Goal: Book appointment/travel/reservation

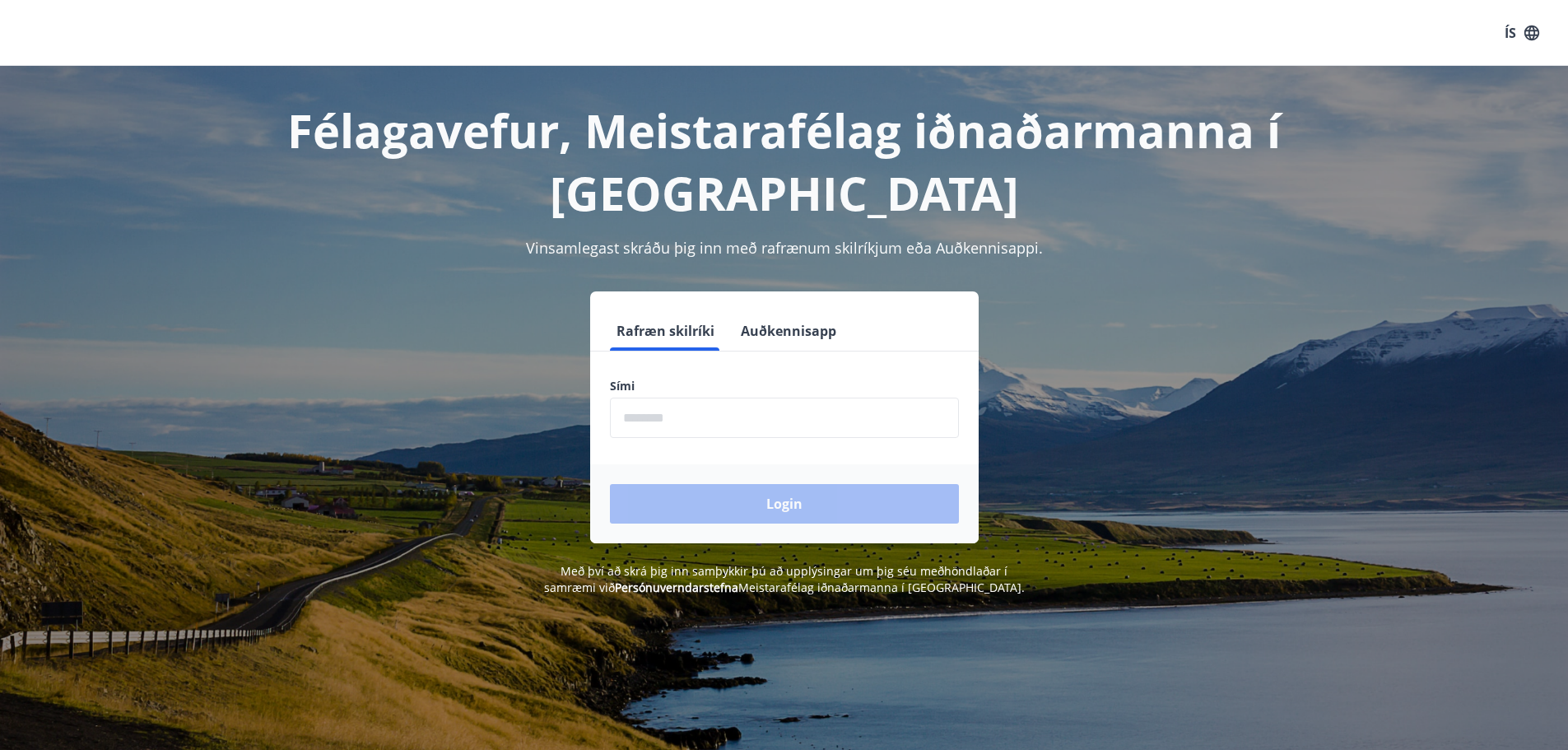
drag, startPoint x: 637, startPoint y: 408, endPoint x: 635, endPoint y: 422, distance: 14.1
click at [637, 409] on input "phone" at bounding box center [785, 417] width 349 height 40
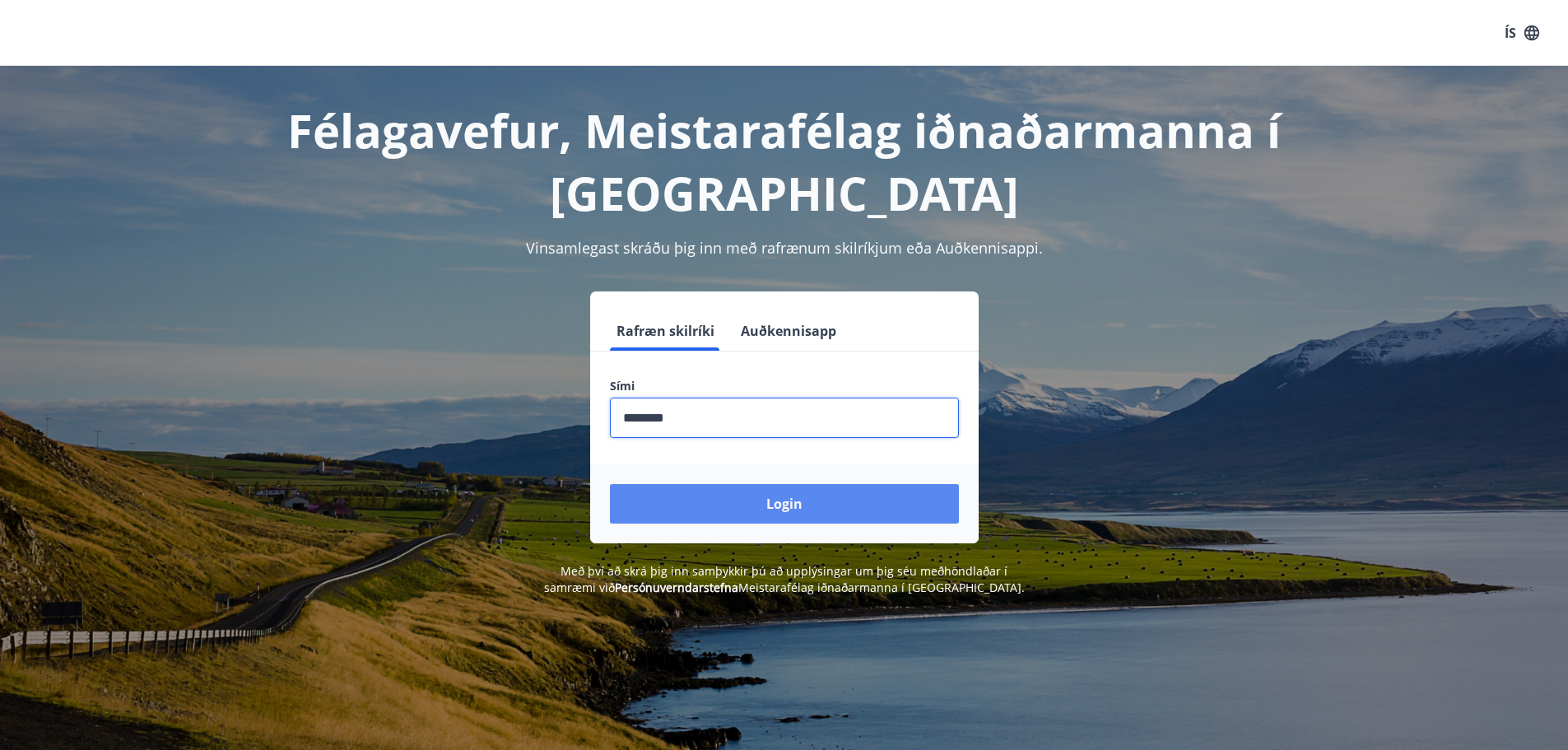
type input "********"
click at [786, 507] on button "Login" at bounding box center [785, 504] width 349 height 39
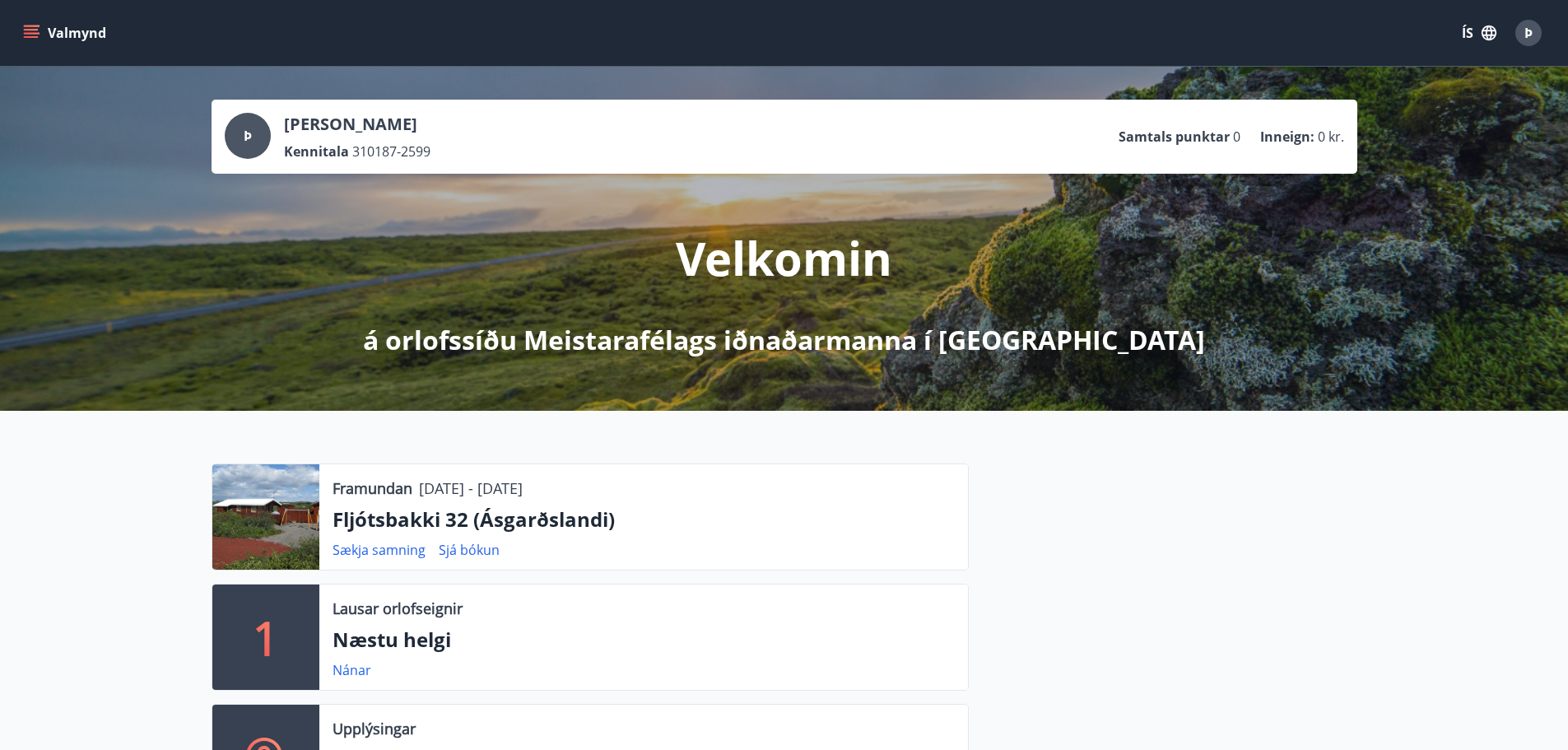
click at [498, 524] on p "Fljótsbakki 32 (Ásgarðslandi)" at bounding box center [643, 520] width 623 height 28
click at [26, 33] on icon "menu" at bounding box center [33, 33] width 18 height 2
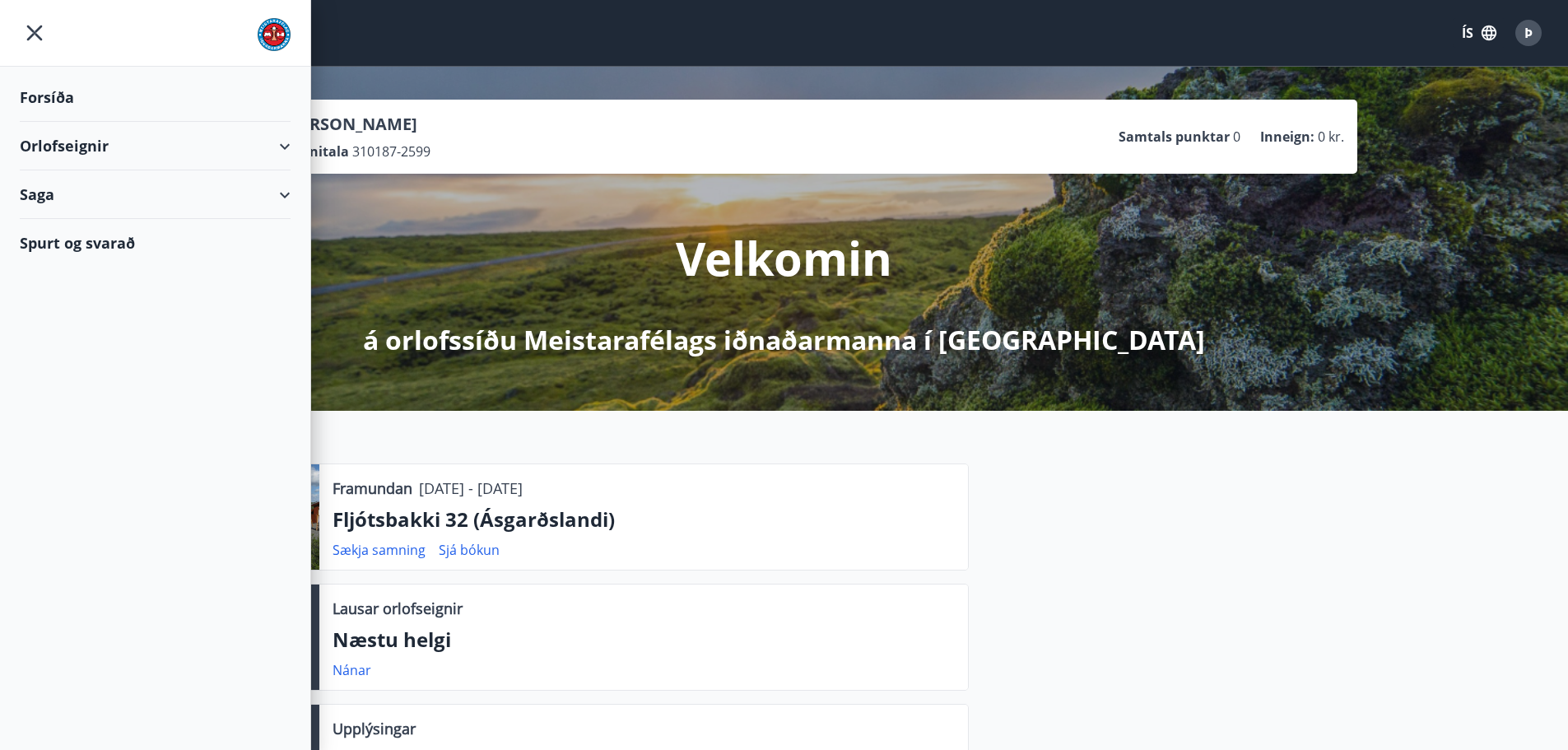
click at [52, 141] on div "Orlofseignir" at bounding box center [155, 146] width 271 height 49
click at [63, 189] on div "Framboð" at bounding box center [155, 188] width 245 height 35
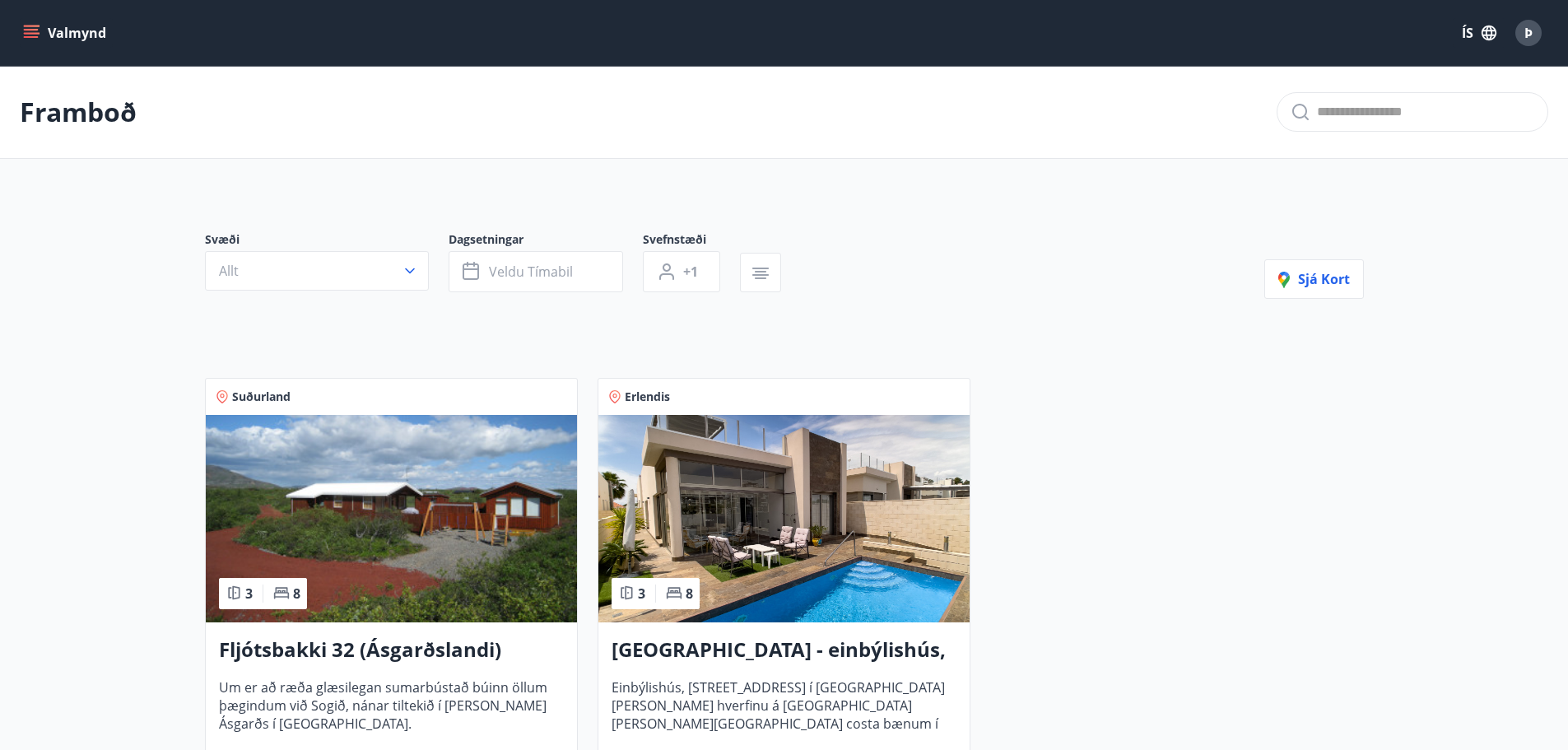
click at [350, 544] on img at bounding box center [392, 519] width 371 height 207
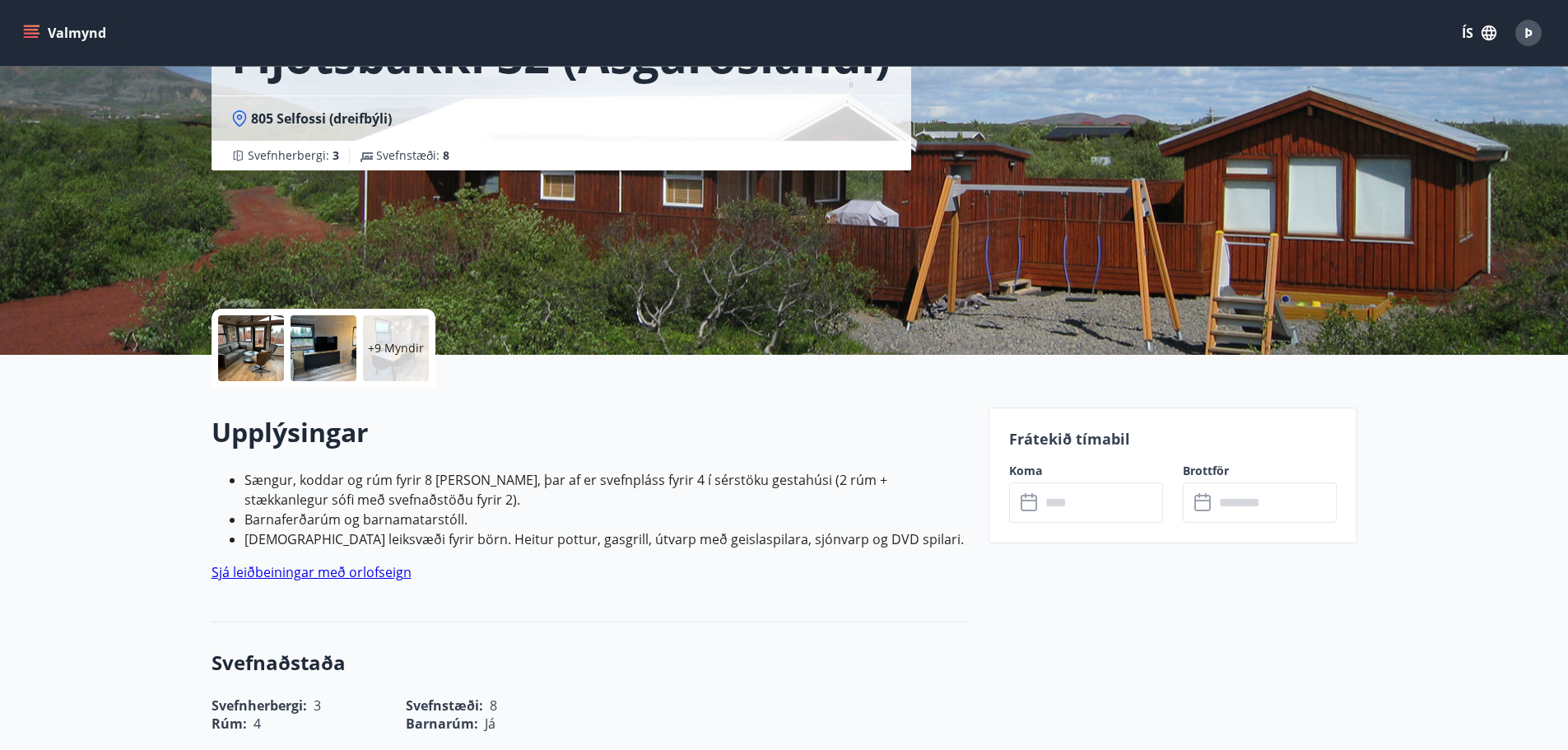
scroll to position [164, 0]
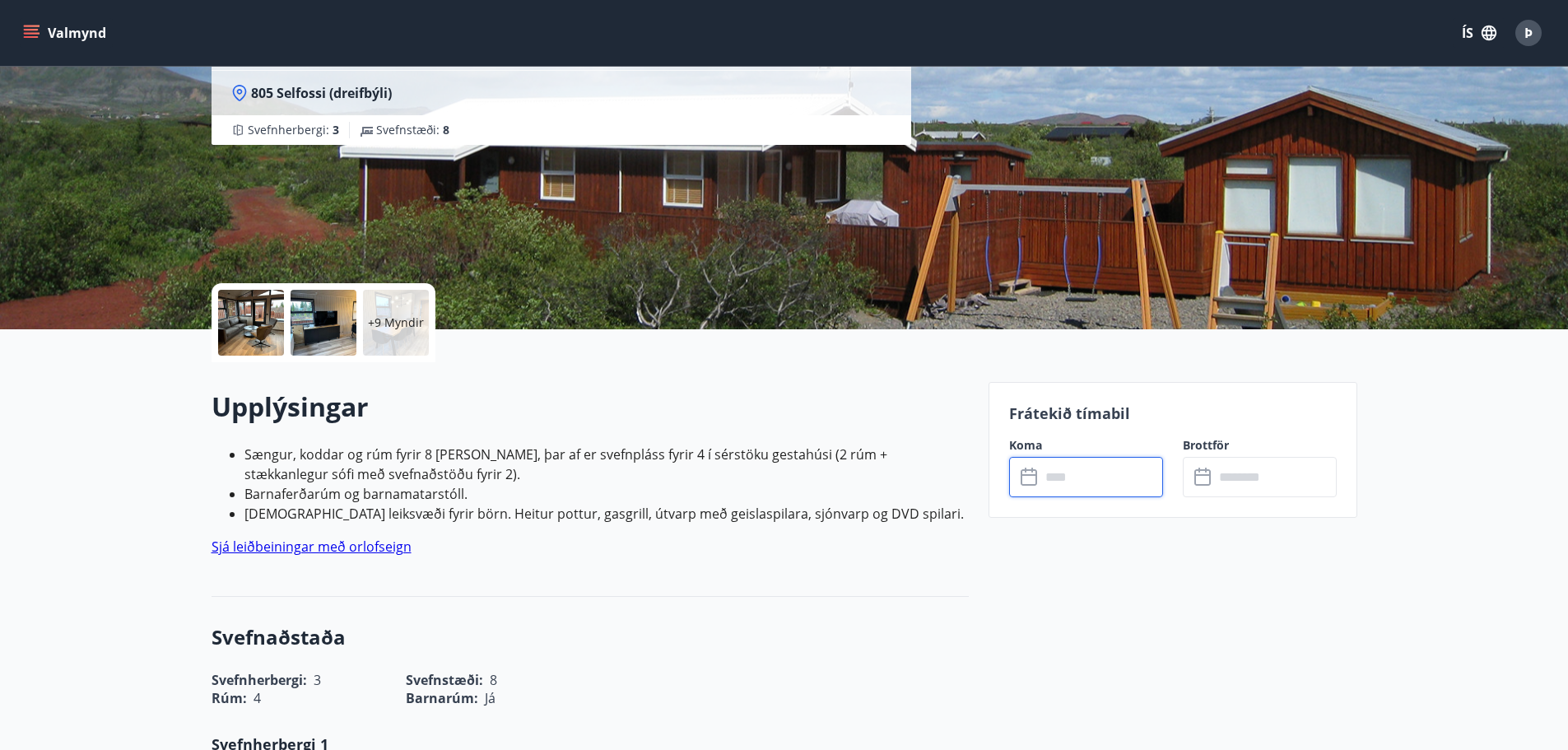
click at [1093, 480] on input "text" at bounding box center [1101, 477] width 122 height 40
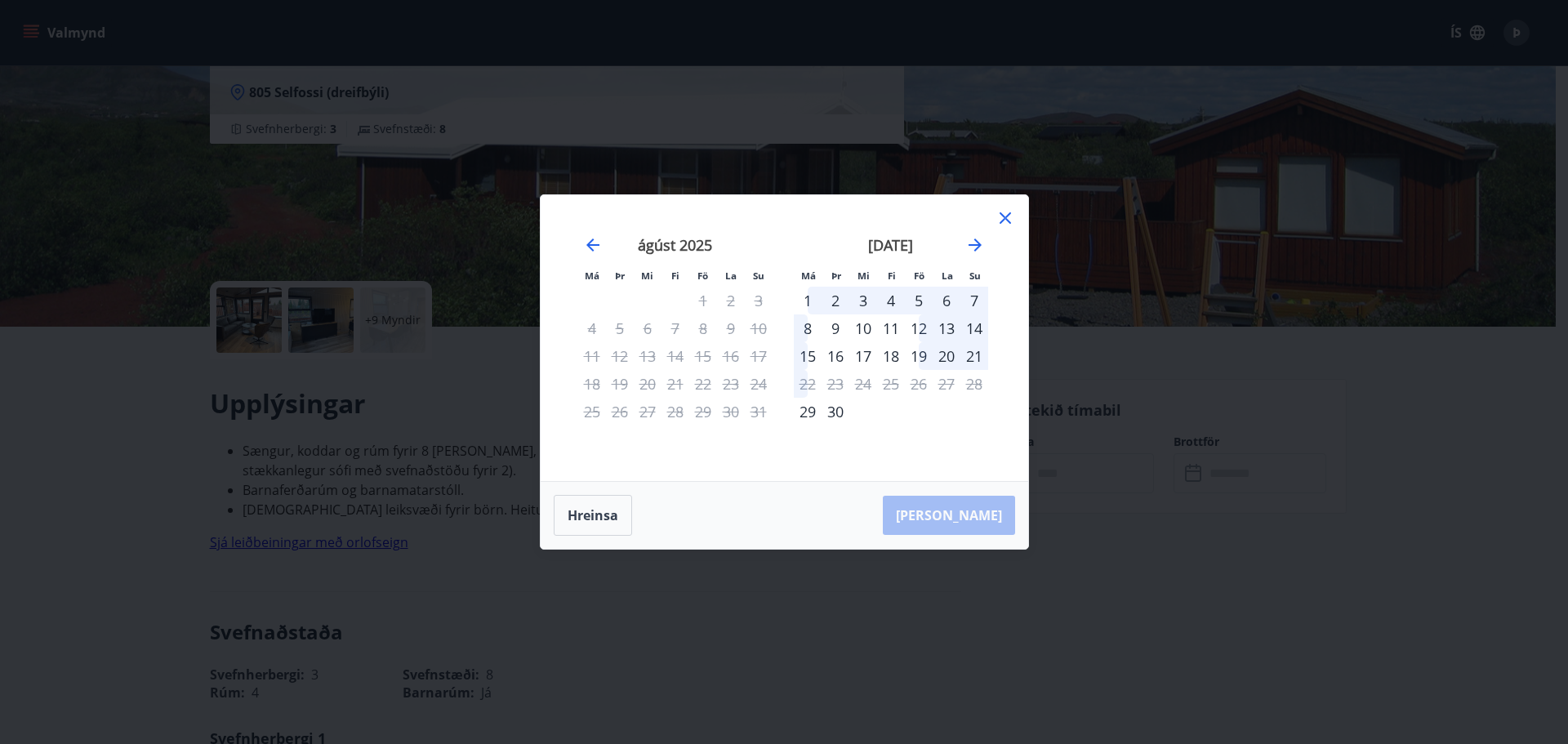
click at [866, 302] on div "3" at bounding box center [863, 301] width 28 height 28
click at [798, 328] on div "8" at bounding box center [807, 329] width 28 height 28
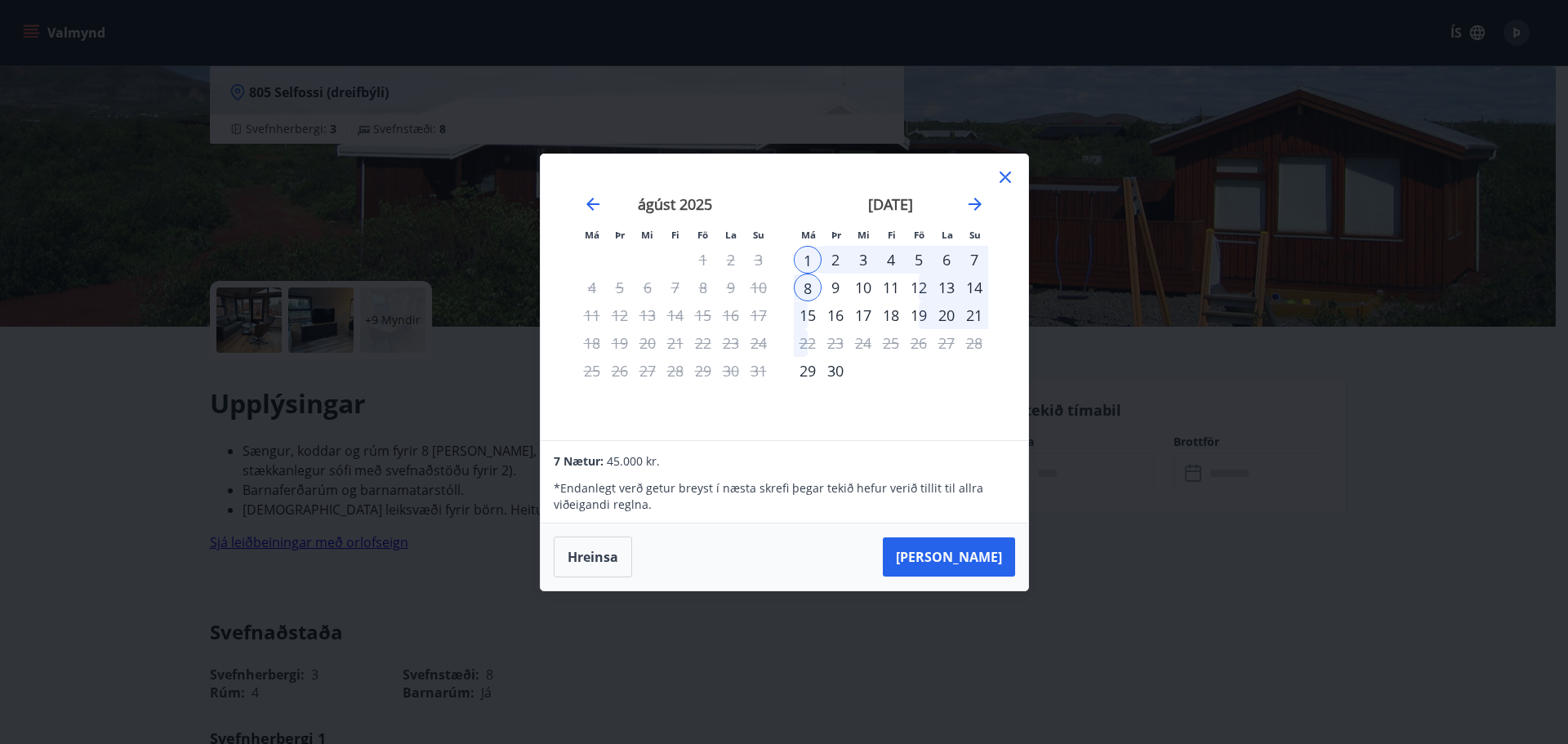
click at [835, 280] on div "9" at bounding box center [835, 288] width 28 height 28
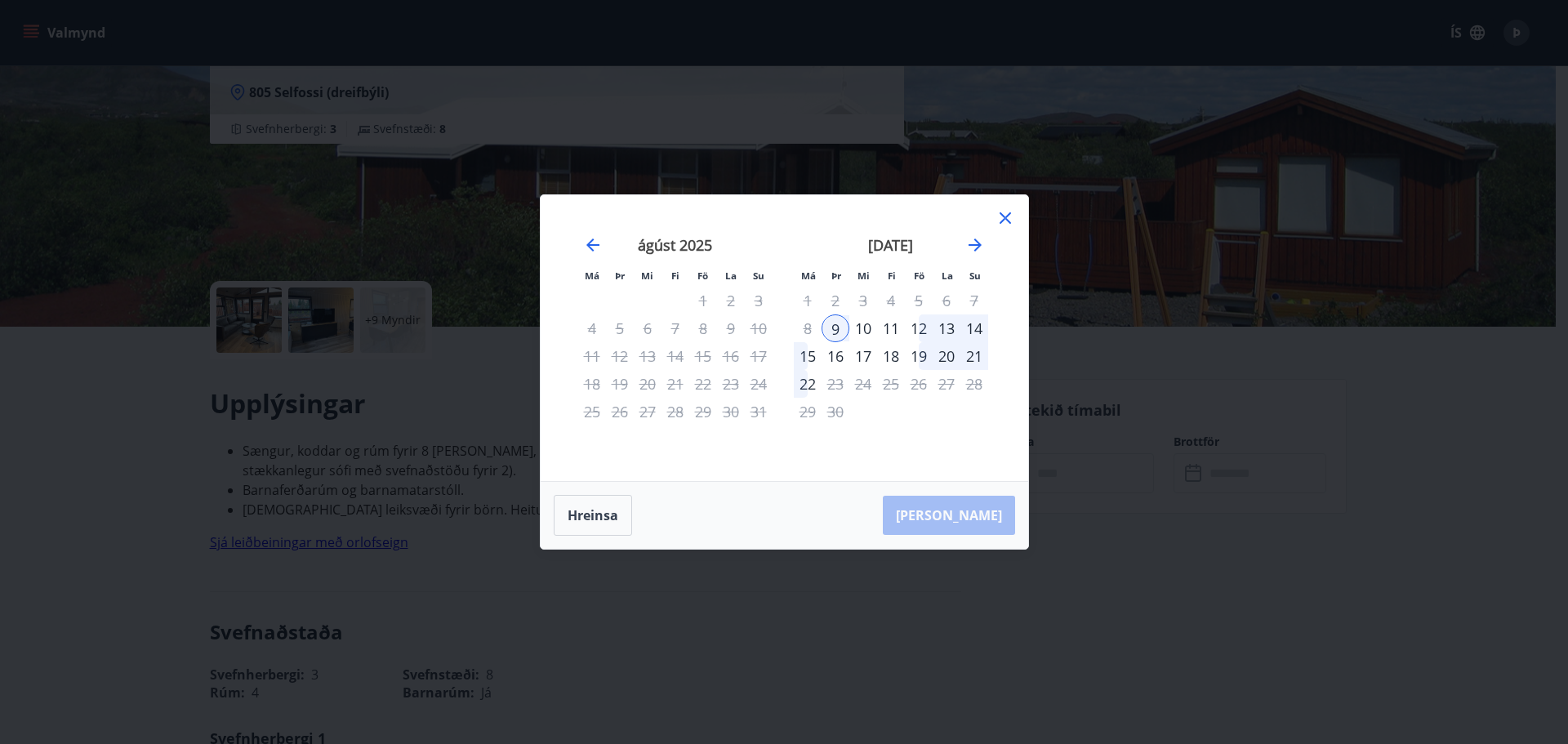
click at [906, 329] on div "12" at bounding box center [918, 329] width 28 height 28
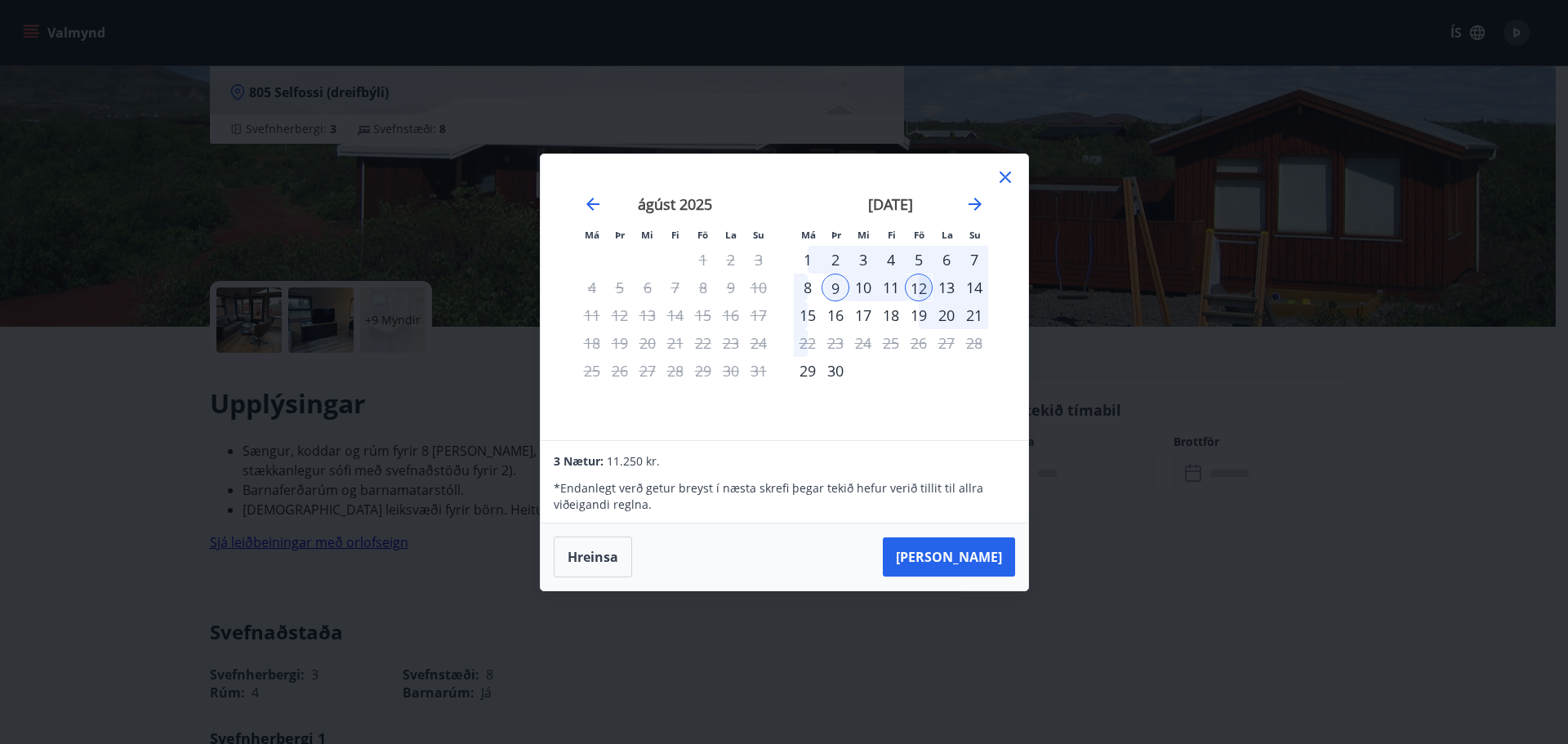
click at [1001, 173] on icon at bounding box center [1005, 177] width 11 height 11
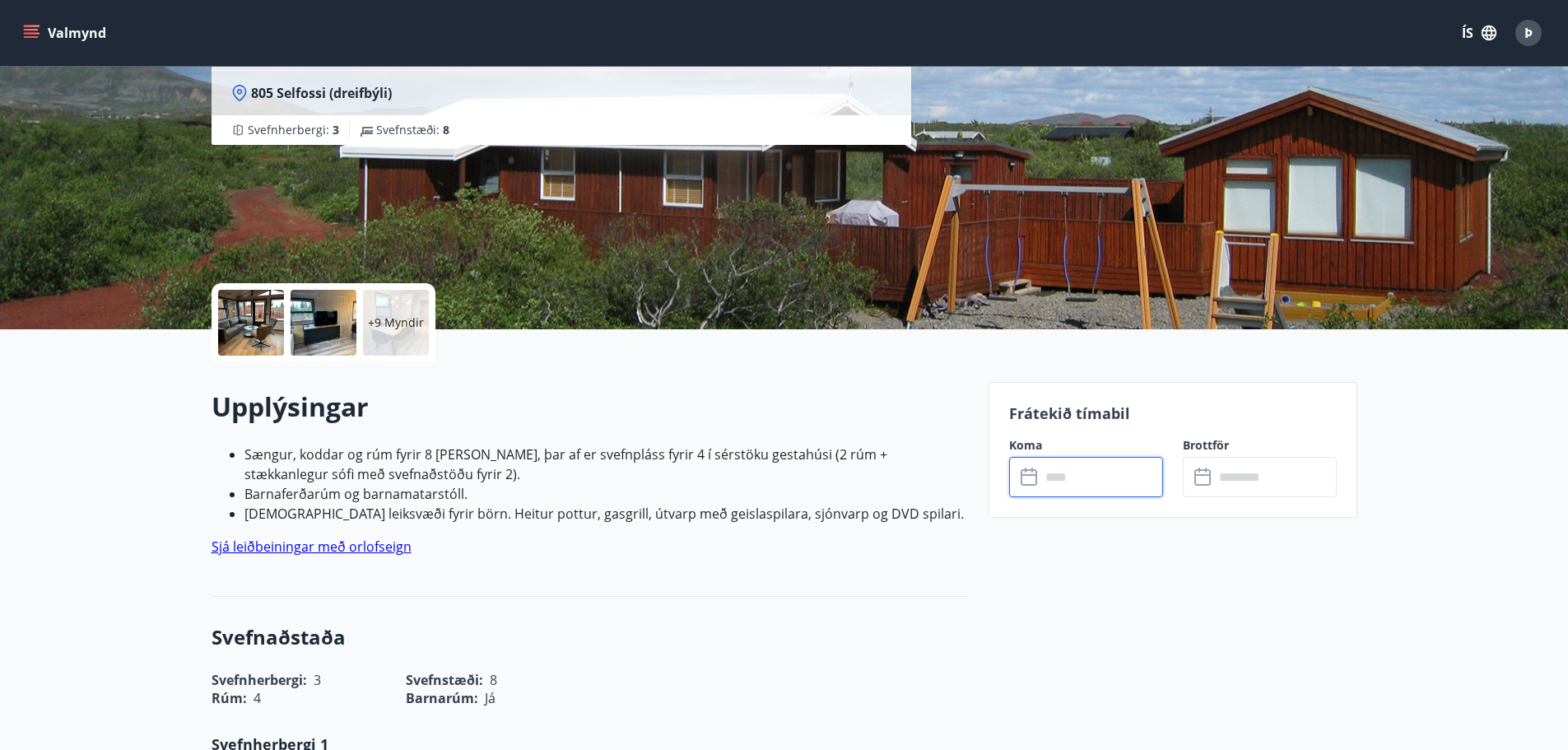
click at [1044, 485] on input "text" at bounding box center [1101, 477] width 122 height 40
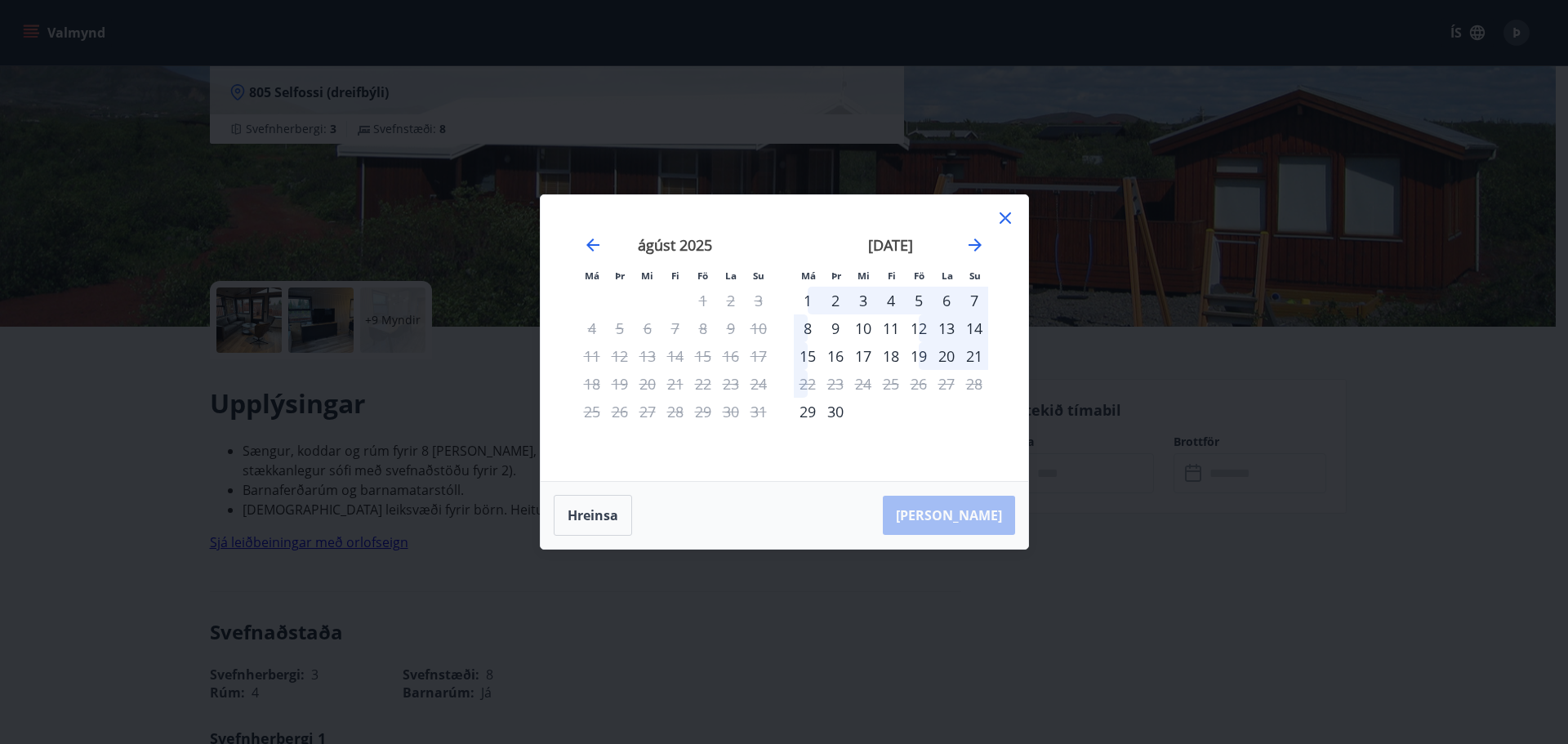
click at [802, 330] on div "8" at bounding box center [807, 329] width 28 height 28
click at [976, 329] on div "14" at bounding box center [974, 329] width 28 height 28
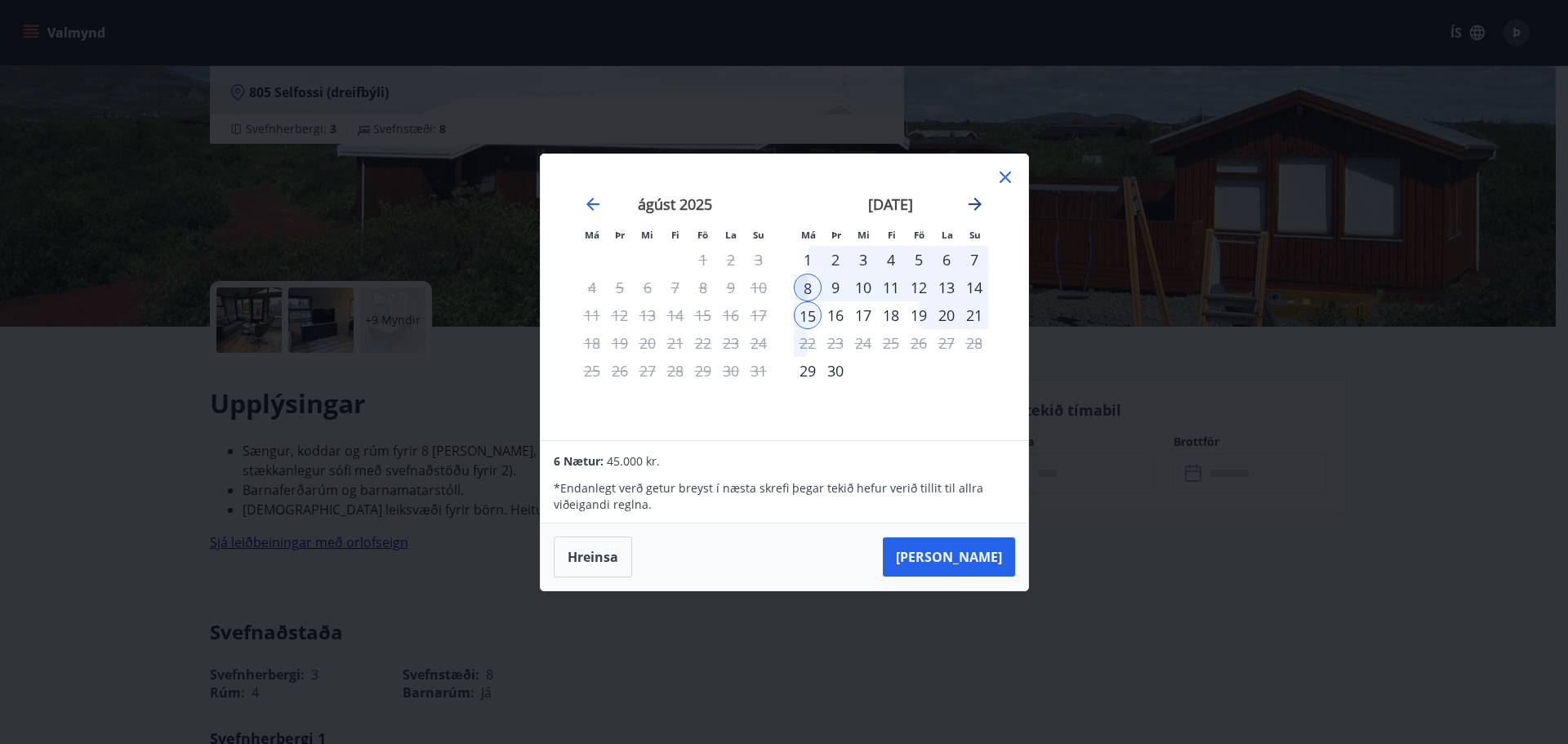
click at [971, 197] on icon "Move forward to switch to the next month." at bounding box center [975, 204] width 19 height 19
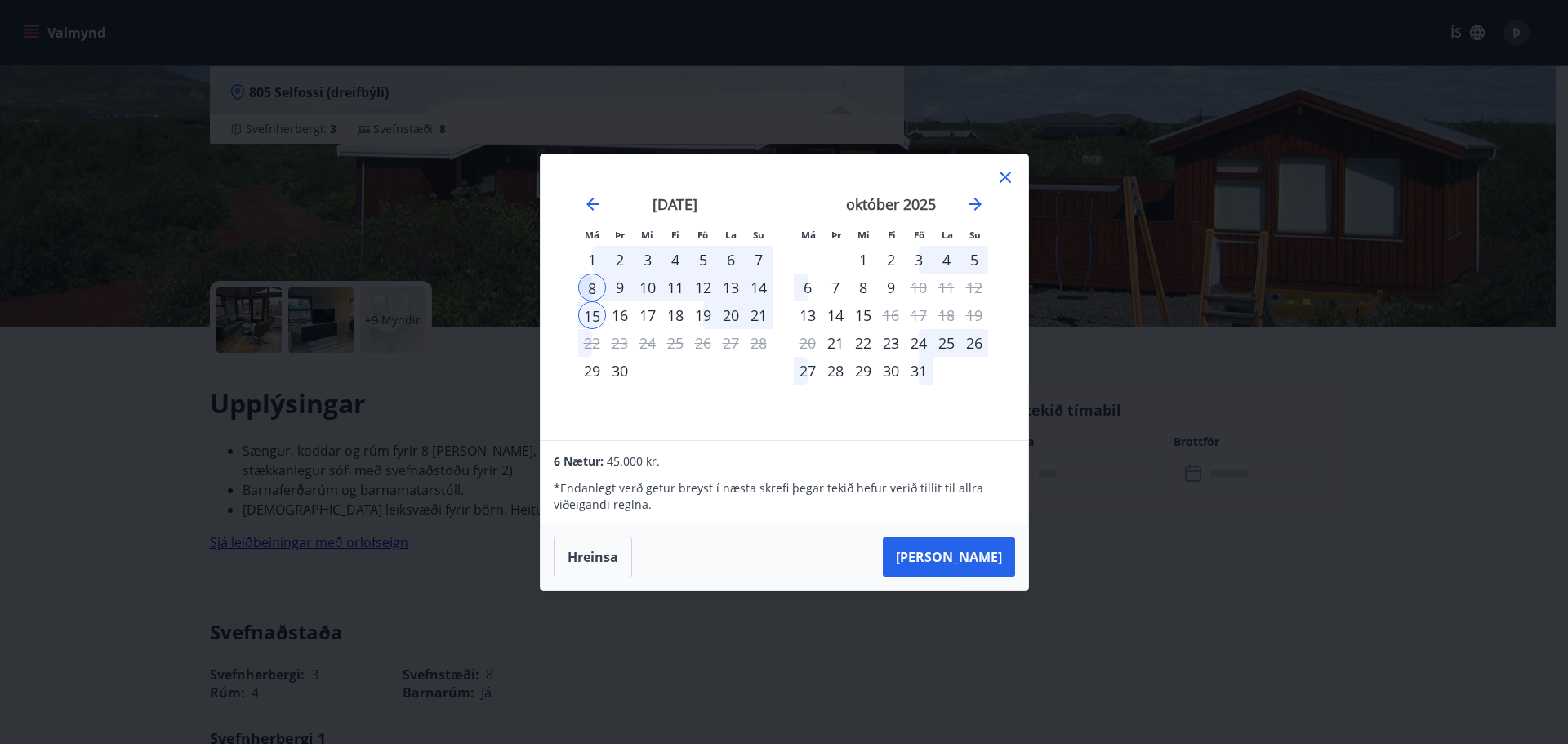
click at [973, 313] on div "19" at bounding box center [974, 316] width 28 height 28
click at [917, 260] on div "[PERSON_NAME] útritun í boði" at bounding box center [919, 268] width 193 height 43
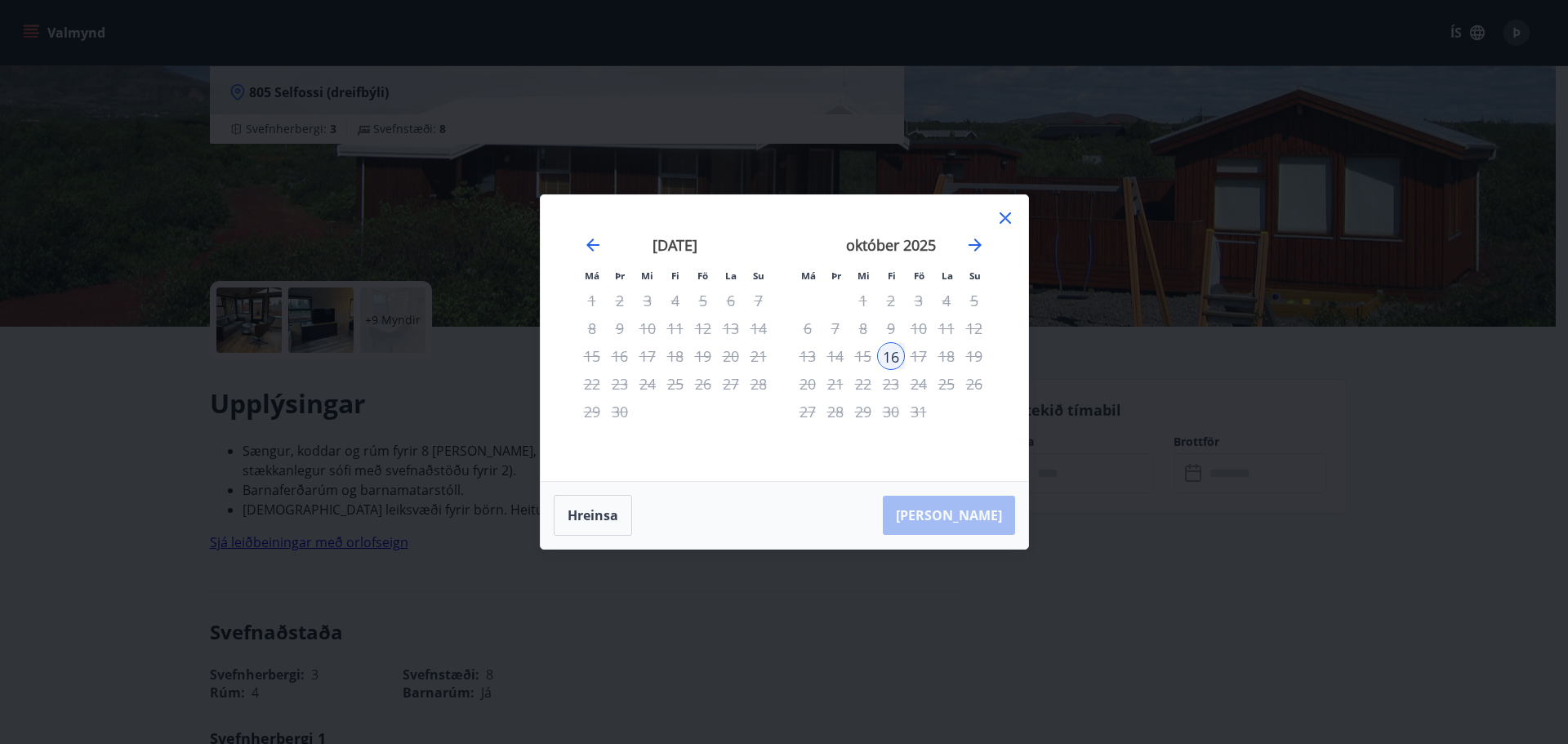
click at [895, 327] on div "9" at bounding box center [890, 329] width 28 height 28
click at [916, 327] on div "10" at bounding box center [918, 329] width 28 height 28
click at [894, 353] on div "16" at bounding box center [890, 356] width 28 height 28
click at [585, 246] on icon "Move backward to switch to the previous month." at bounding box center [592, 244] width 19 height 19
click at [591, 246] on icon "Move backward to switch to the previous month." at bounding box center [592, 244] width 19 height 19
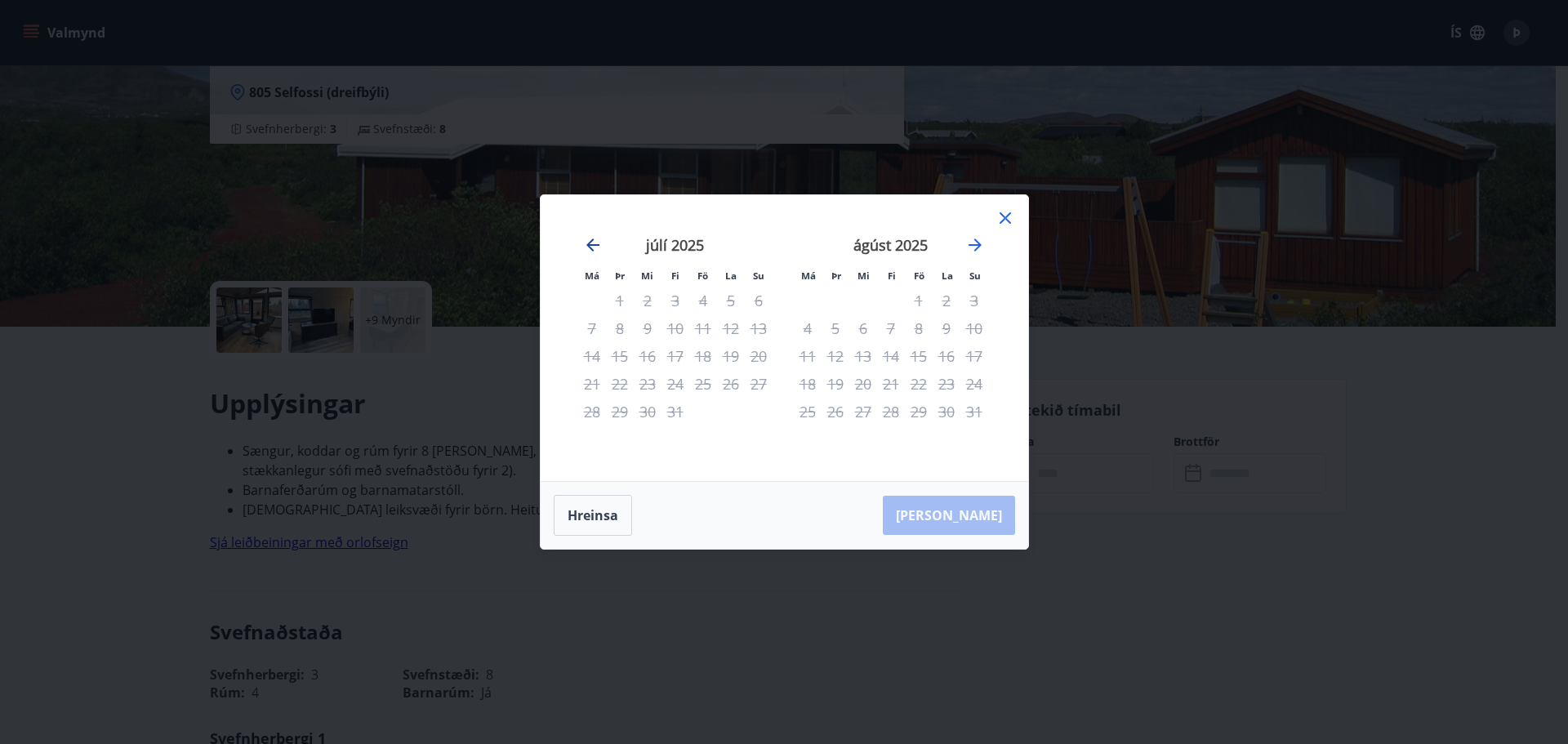
click at [591, 246] on icon "Move backward to switch to the previous month." at bounding box center [592, 244] width 19 height 19
click at [968, 239] on icon "Move forward to switch to the next month." at bounding box center [975, 244] width 19 height 19
click at [974, 239] on icon "Move forward to switch to the next month." at bounding box center [975, 244] width 19 height 19
click at [1008, 216] on icon at bounding box center [1004, 217] width 19 height 19
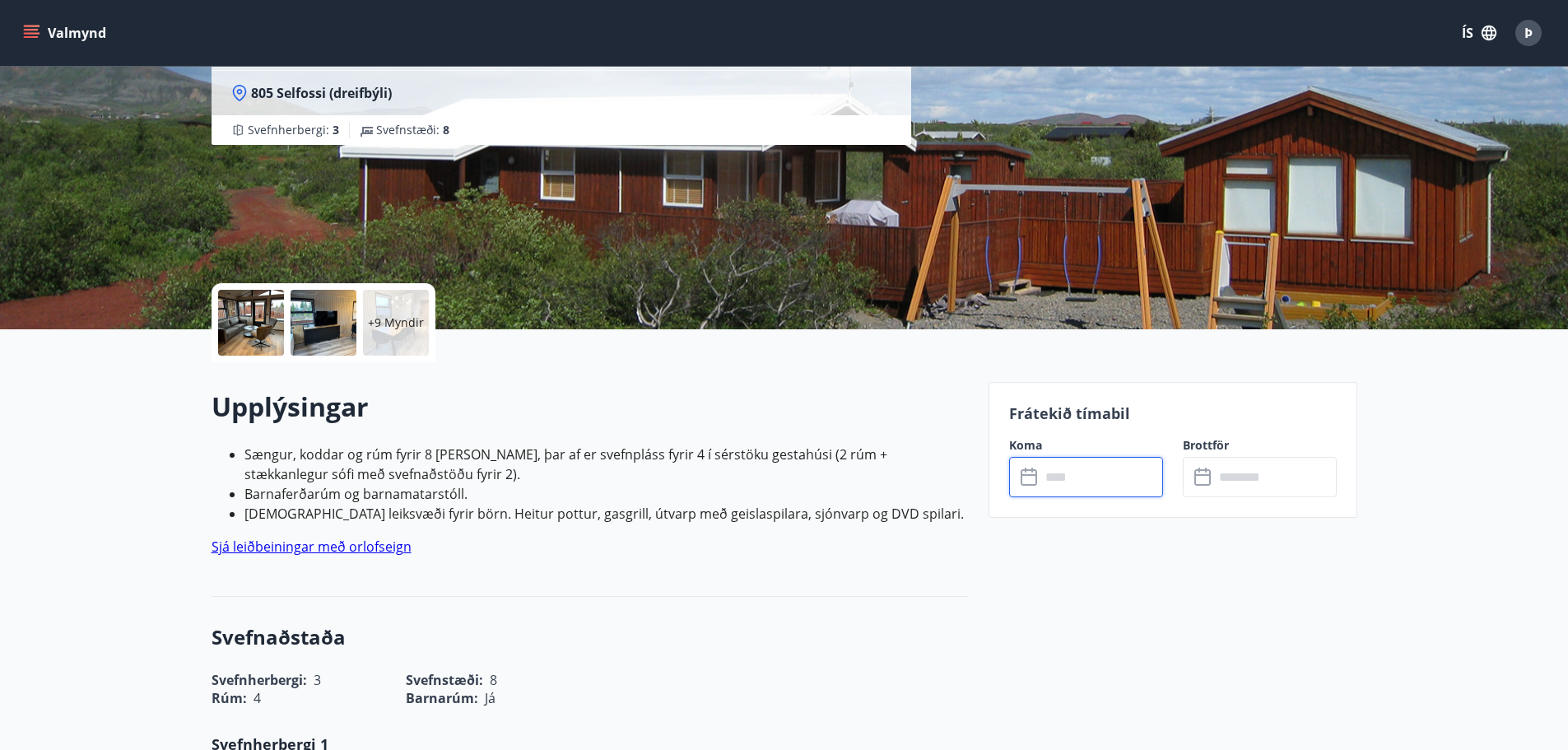
click at [1051, 486] on input "text" at bounding box center [1101, 477] width 122 height 40
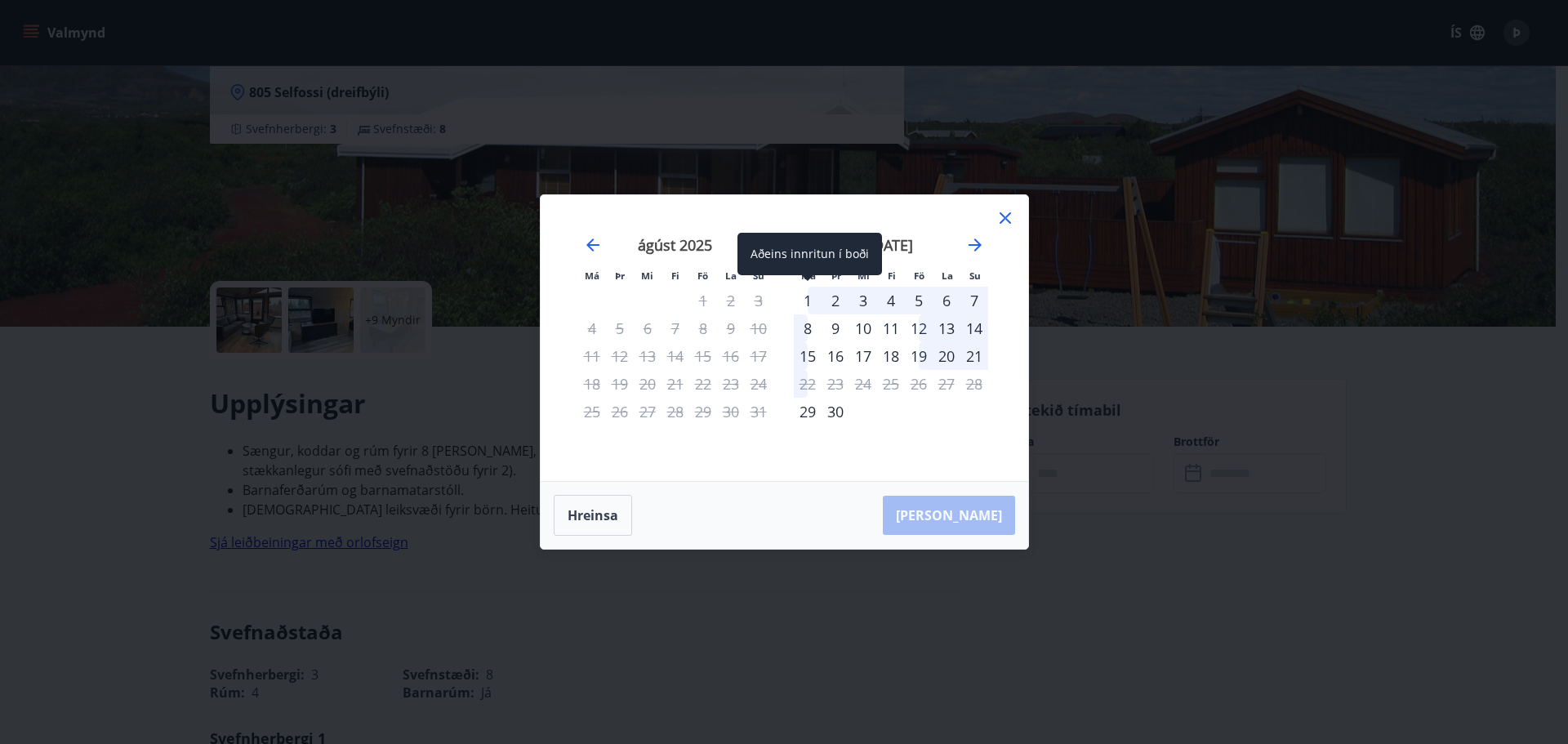
click at [804, 302] on div "1" at bounding box center [807, 301] width 28 height 28
click at [804, 327] on div "8" at bounding box center [807, 329] width 28 height 28
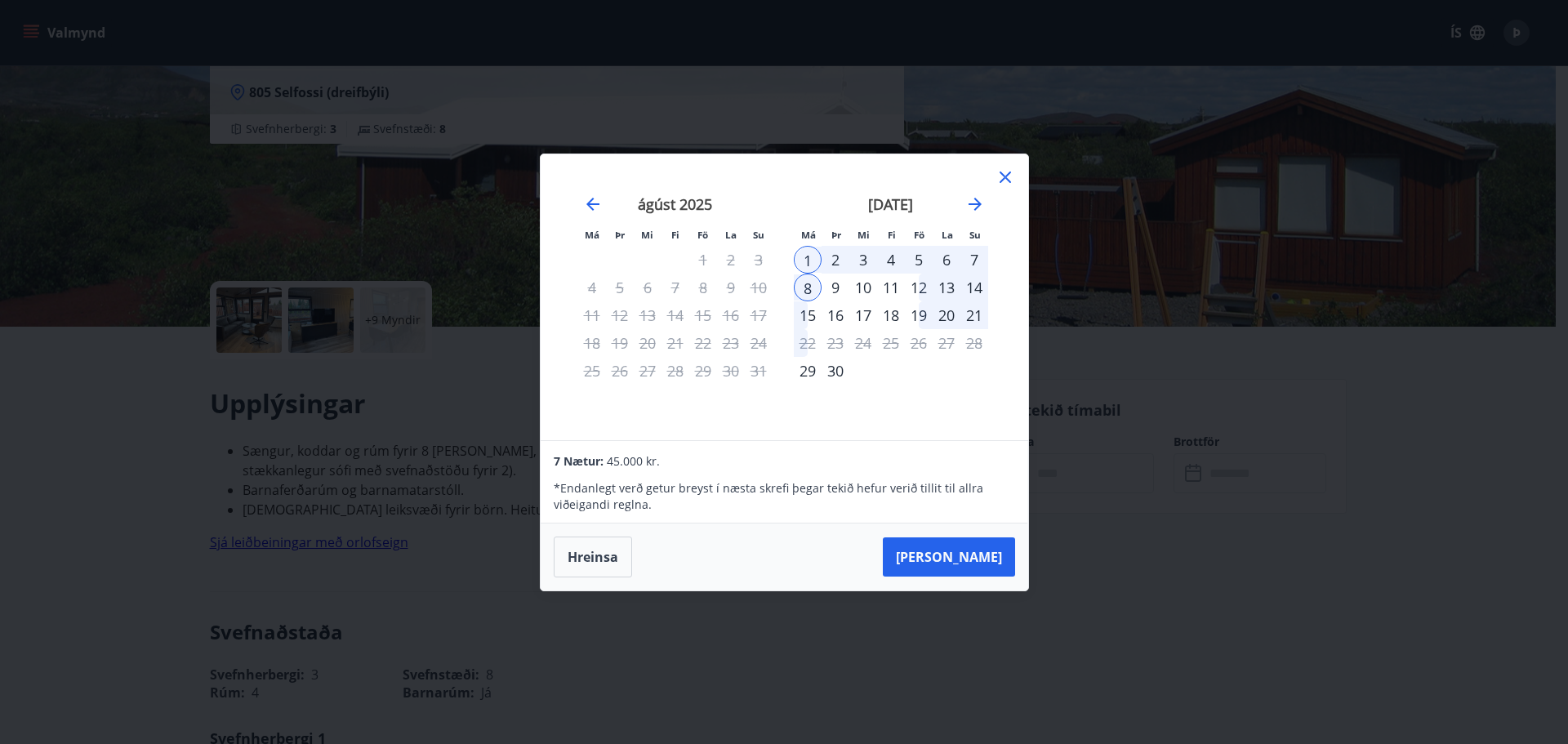
click at [1003, 179] on icon at bounding box center [1005, 177] width 11 height 11
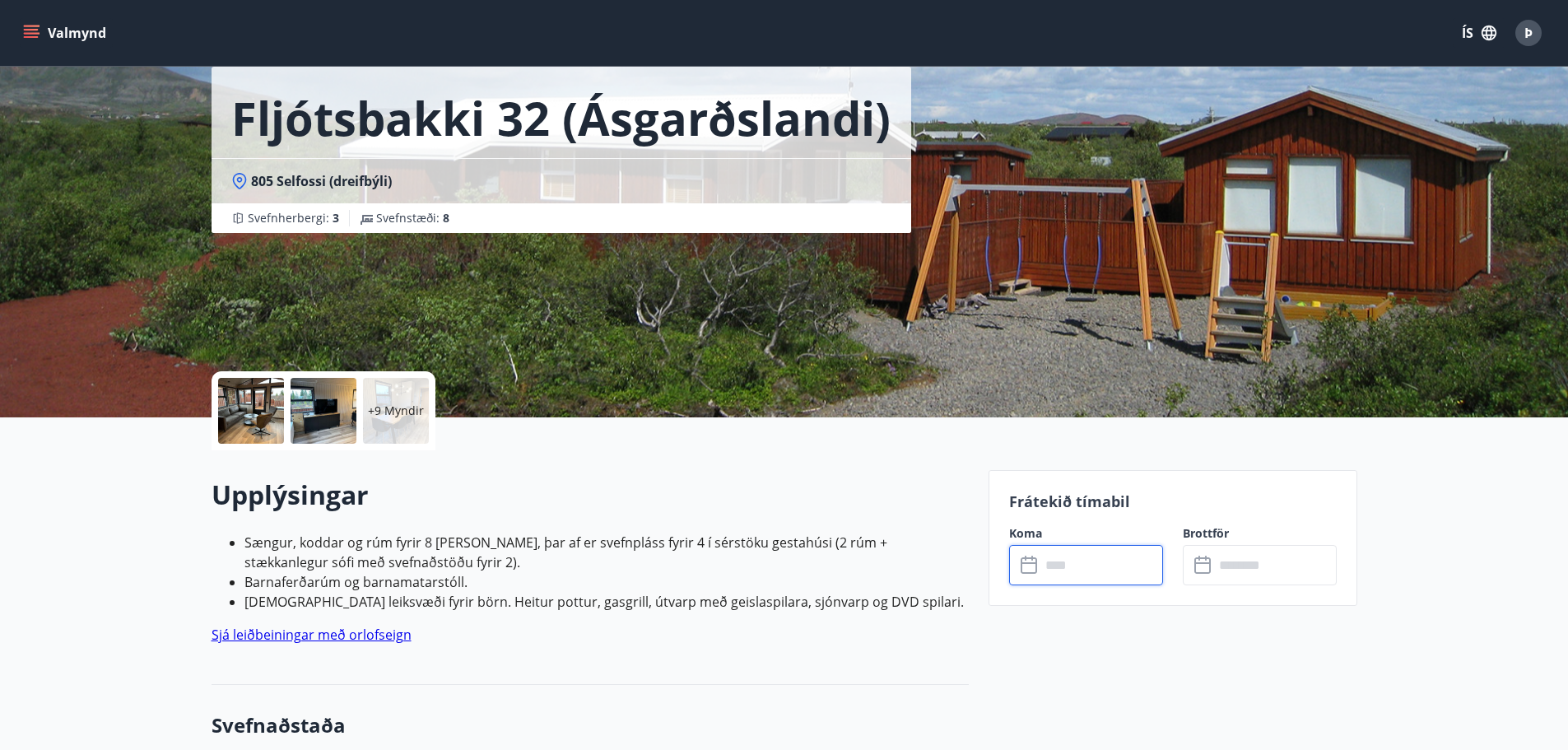
scroll to position [0, 0]
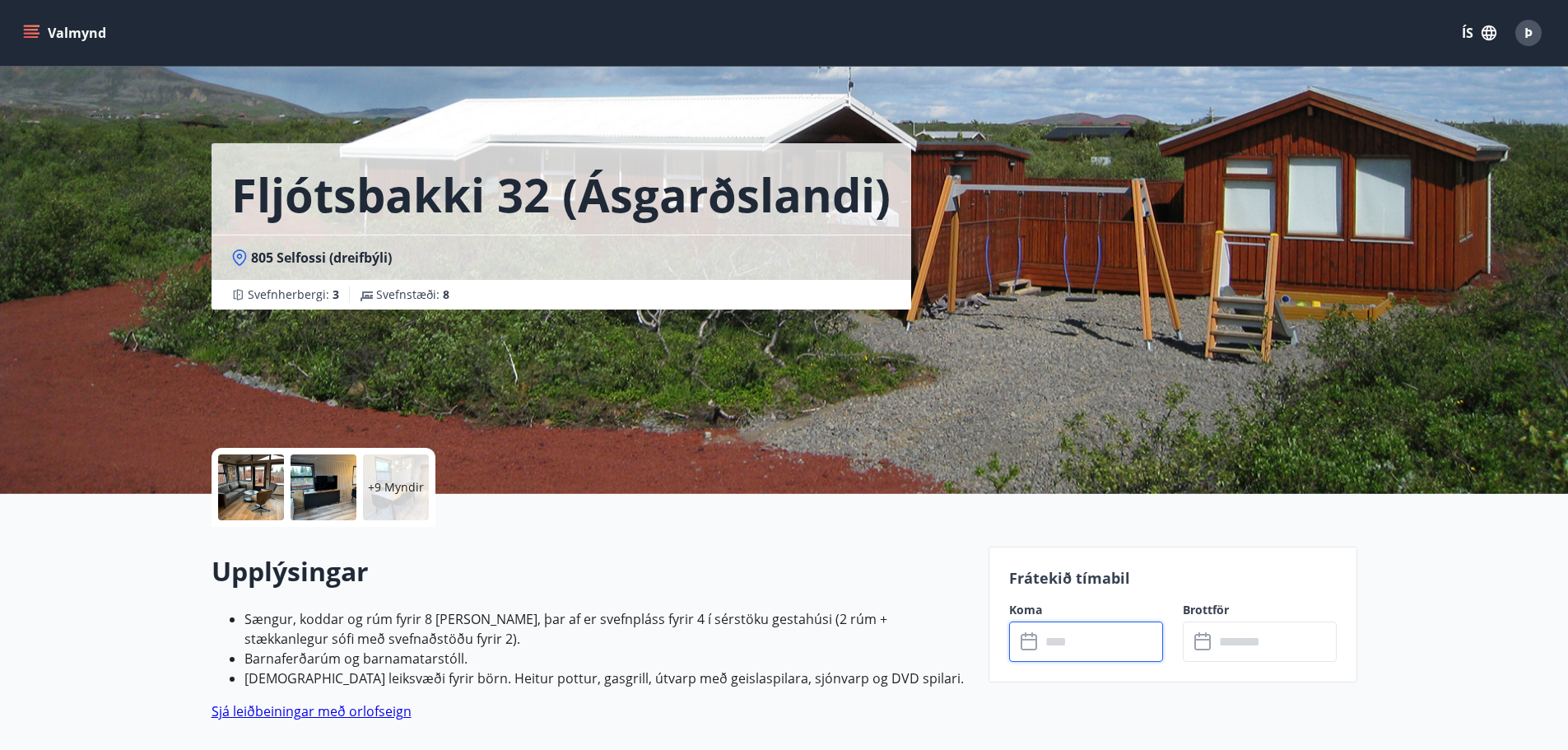
click at [1057, 641] on input "text" at bounding box center [1101, 641] width 122 height 40
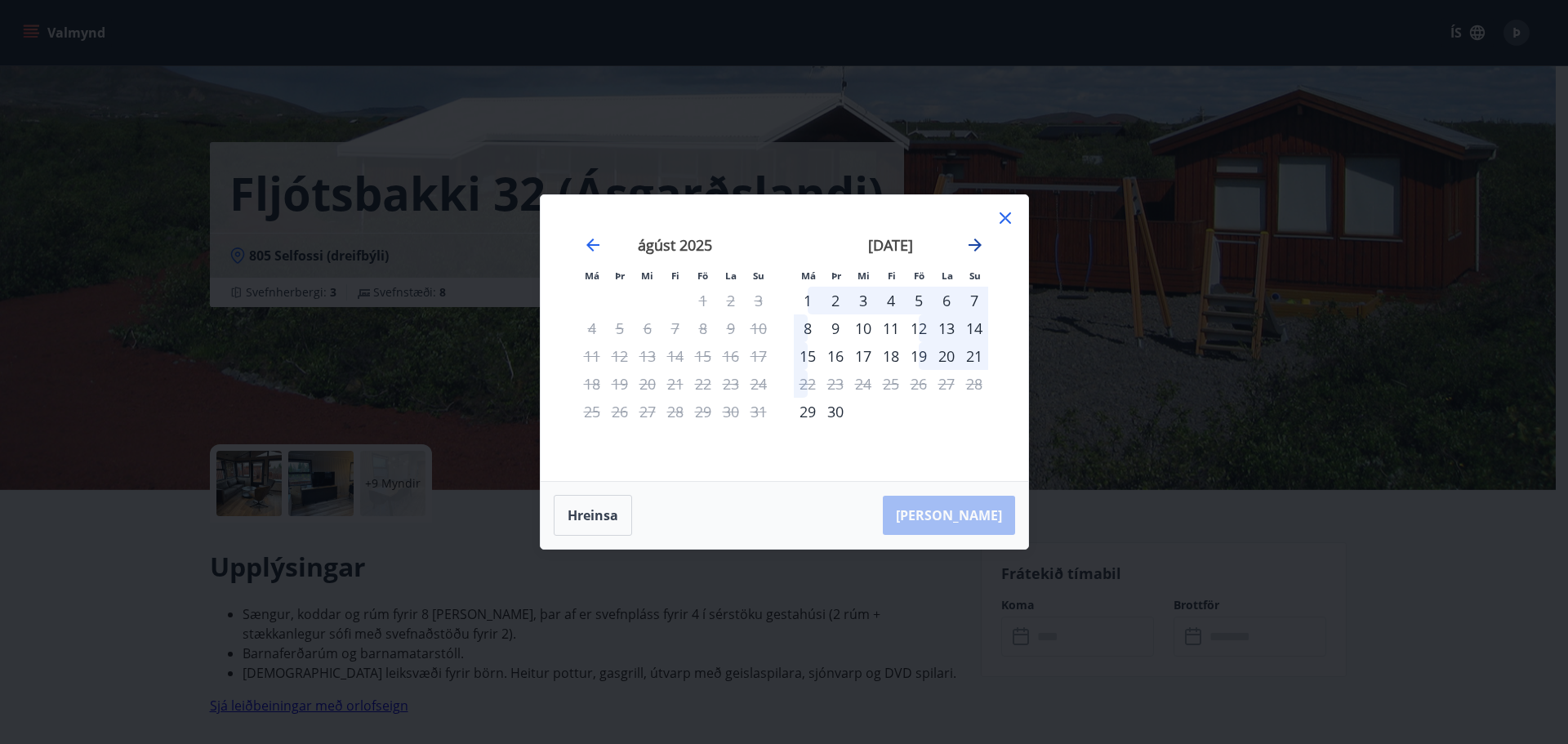
click at [978, 248] on icon "Move forward to switch to the next month." at bounding box center [975, 244] width 19 height 19
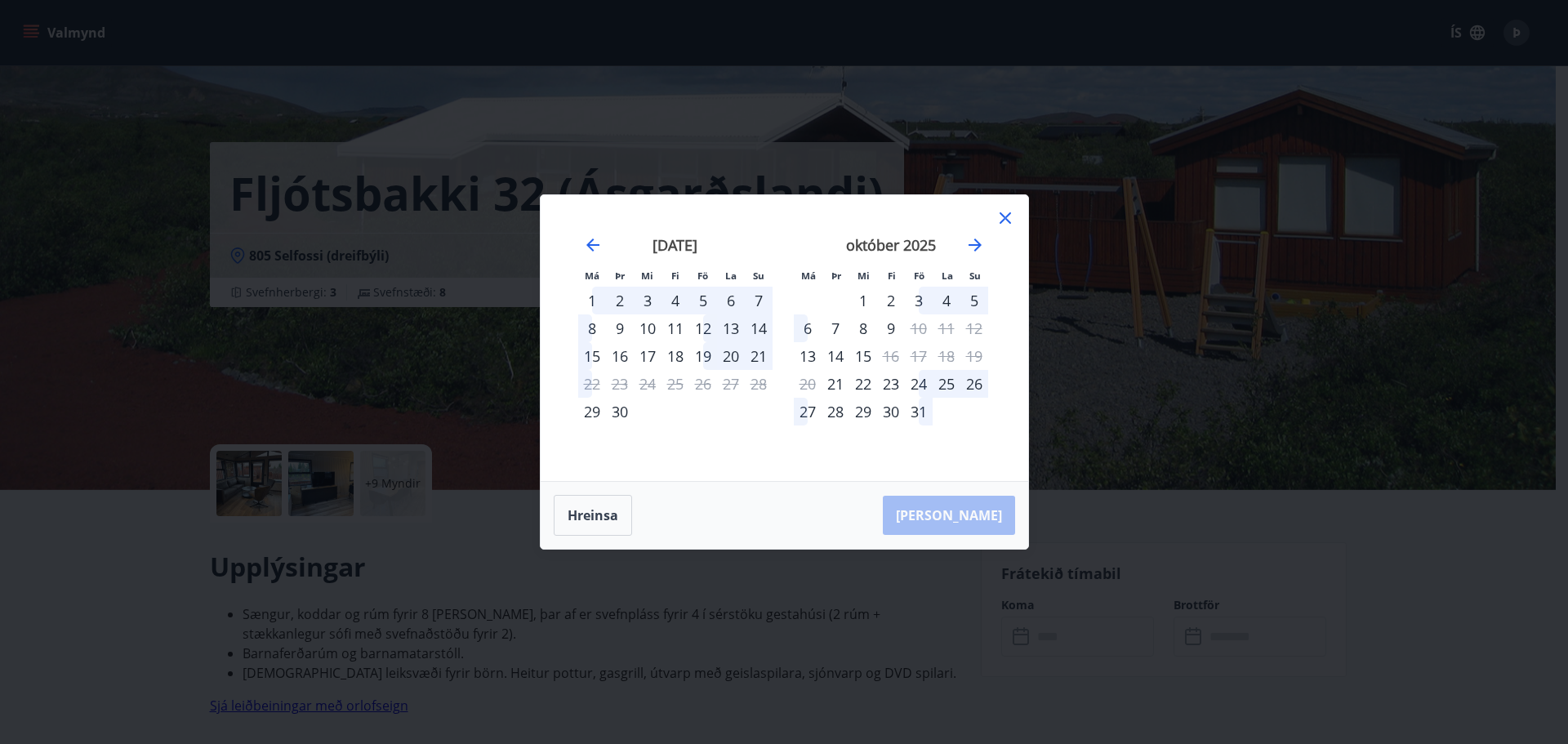
click at [1008, 223] on icon at bounding box center [1004, 217] width 19 height 19
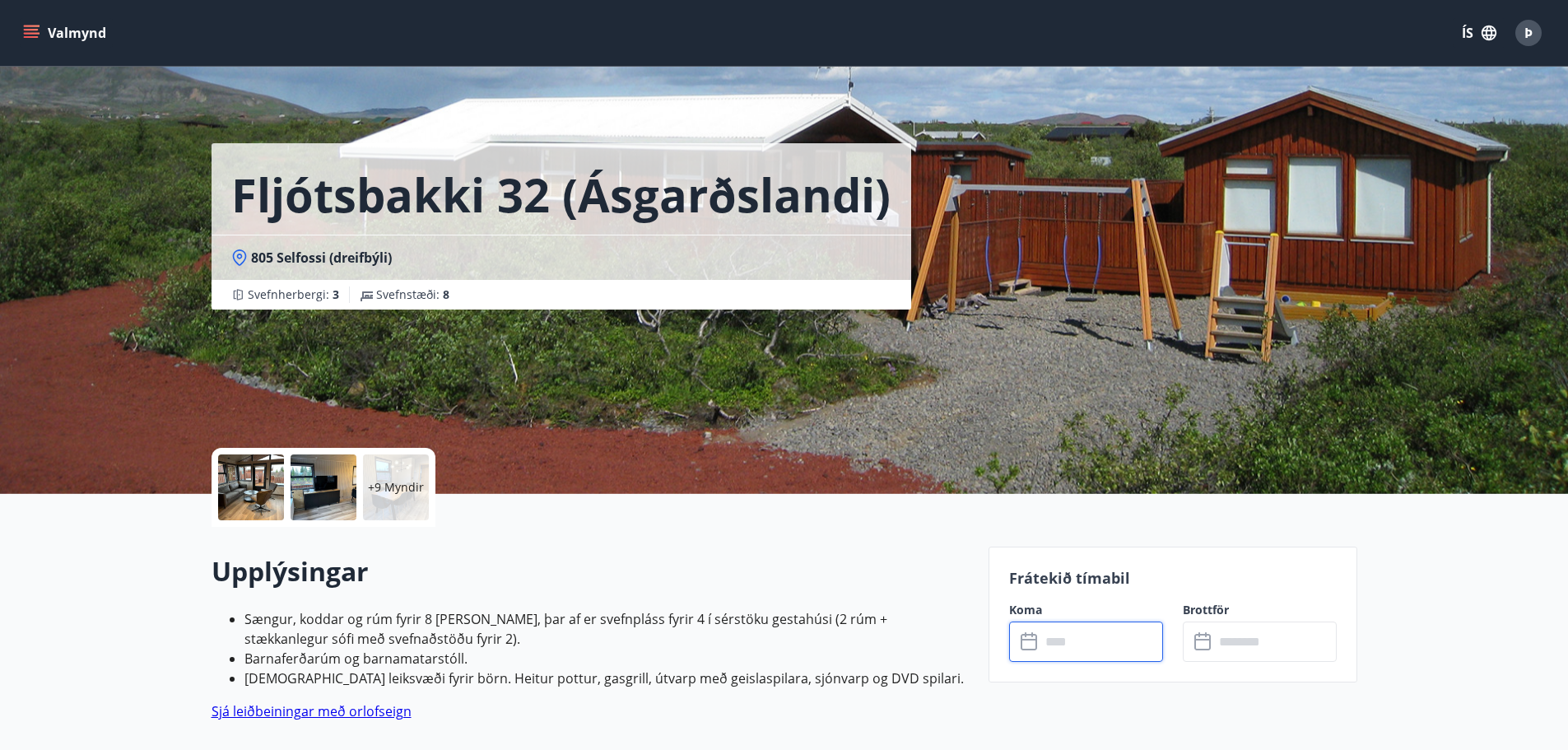
click at [40, 38] on button "Valmynd" at bounding box center [66, 33] width 93 height 30
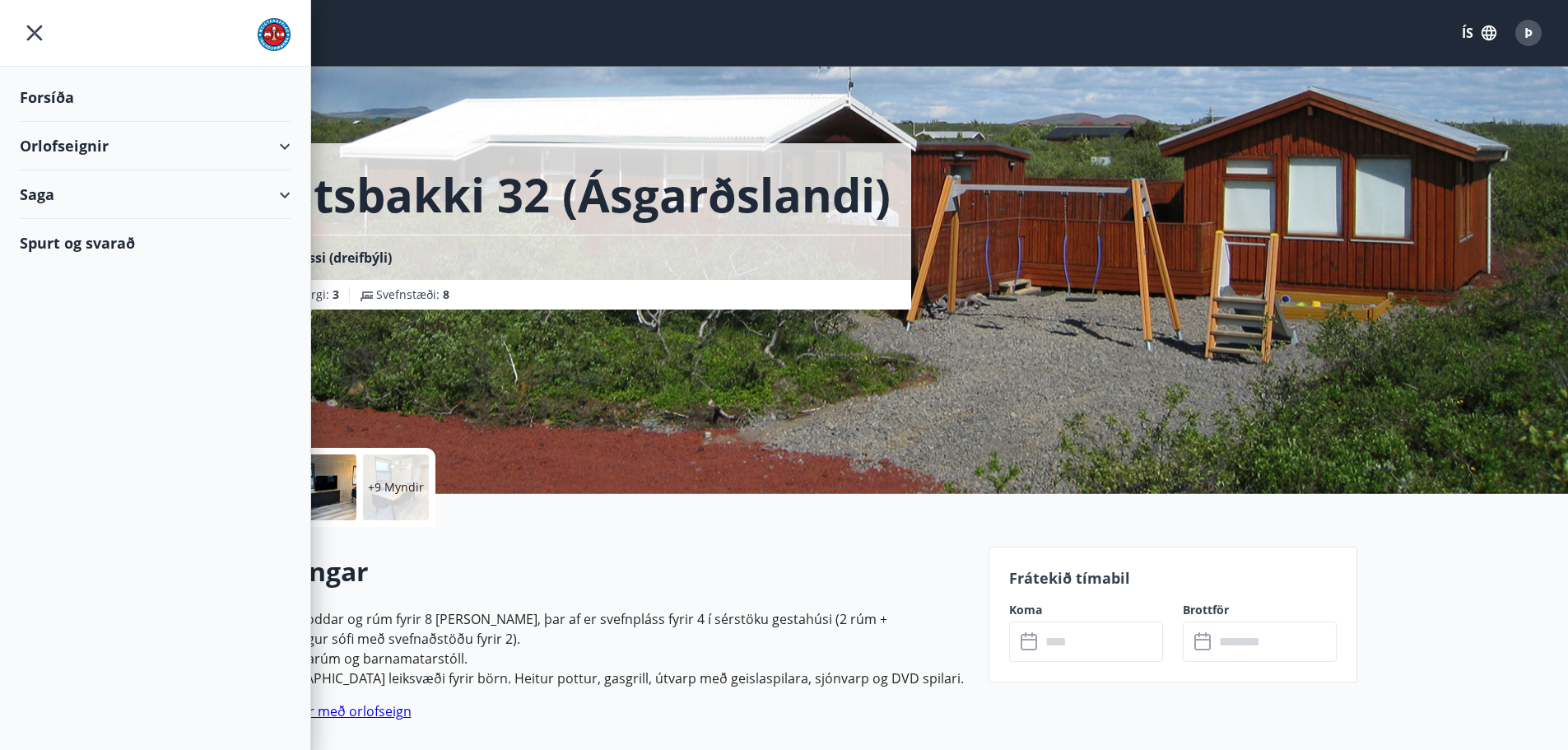
click at [289, 144] on div "Orlofseignir" at bounding box center [155, 146] width 271 height 49
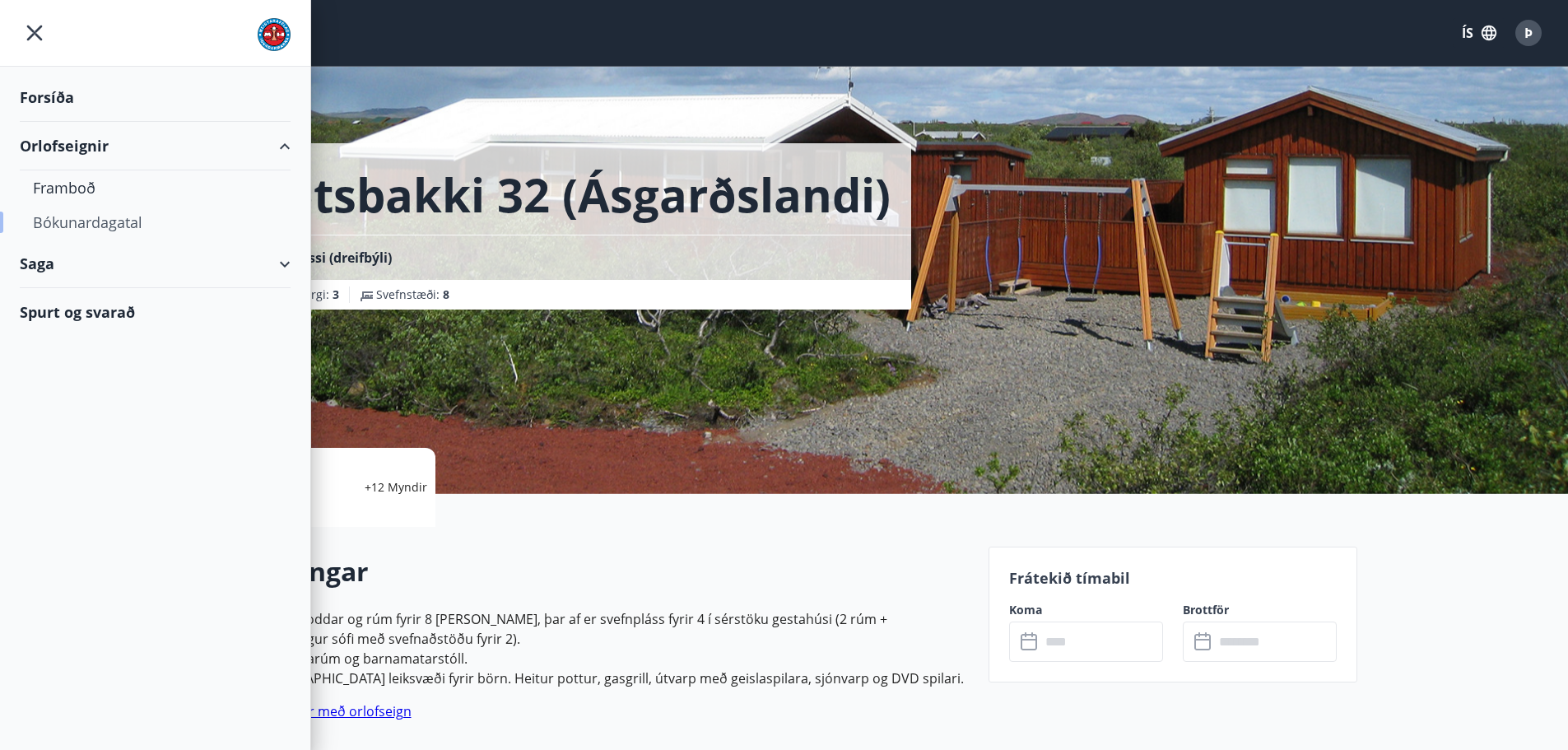
click at [93, 229] on div "Bókunardagatal" at bounding box center [155, 222] width 245 height 35
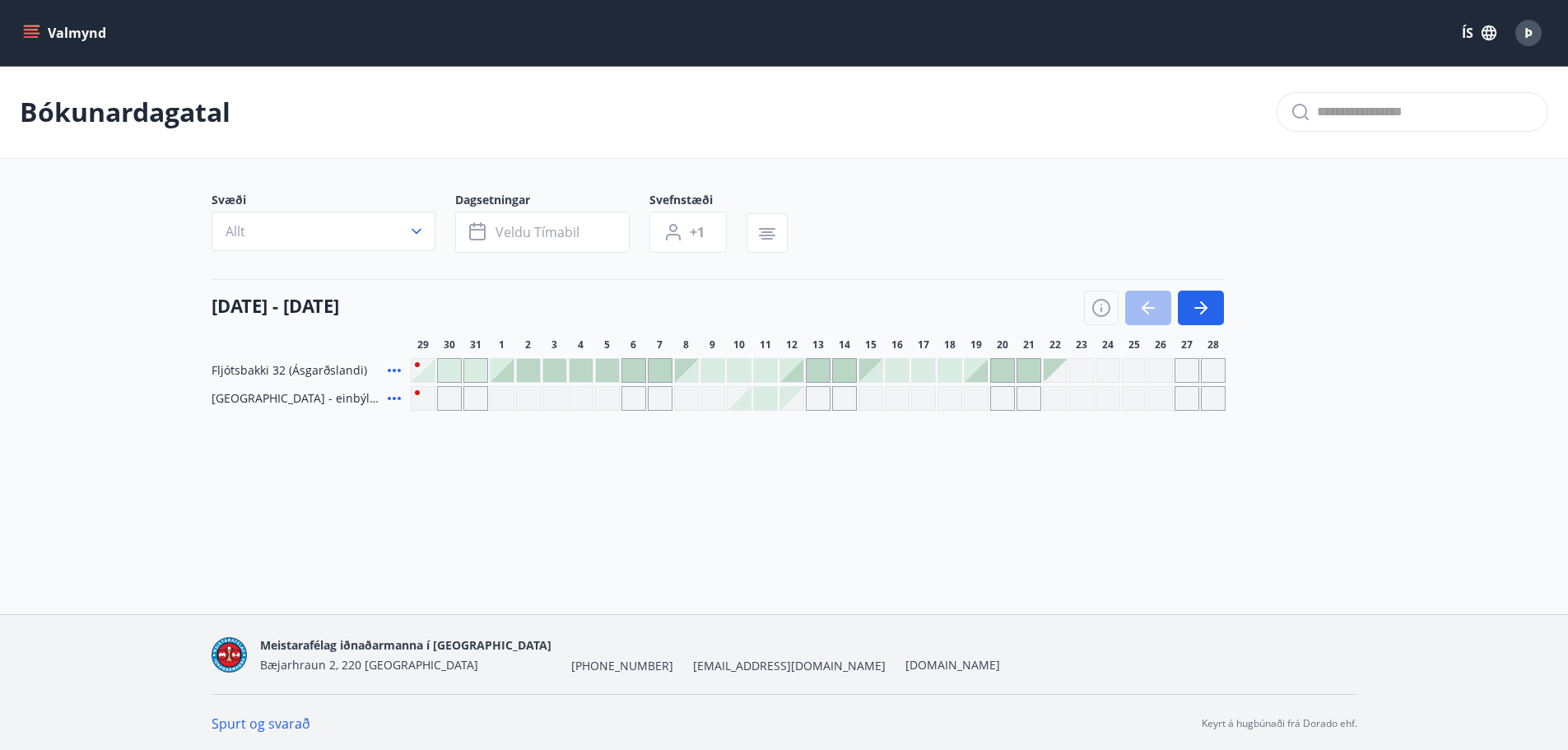
click at [402, 237] on button "Allt" at bounding box center [324, 231] width 224 height 39
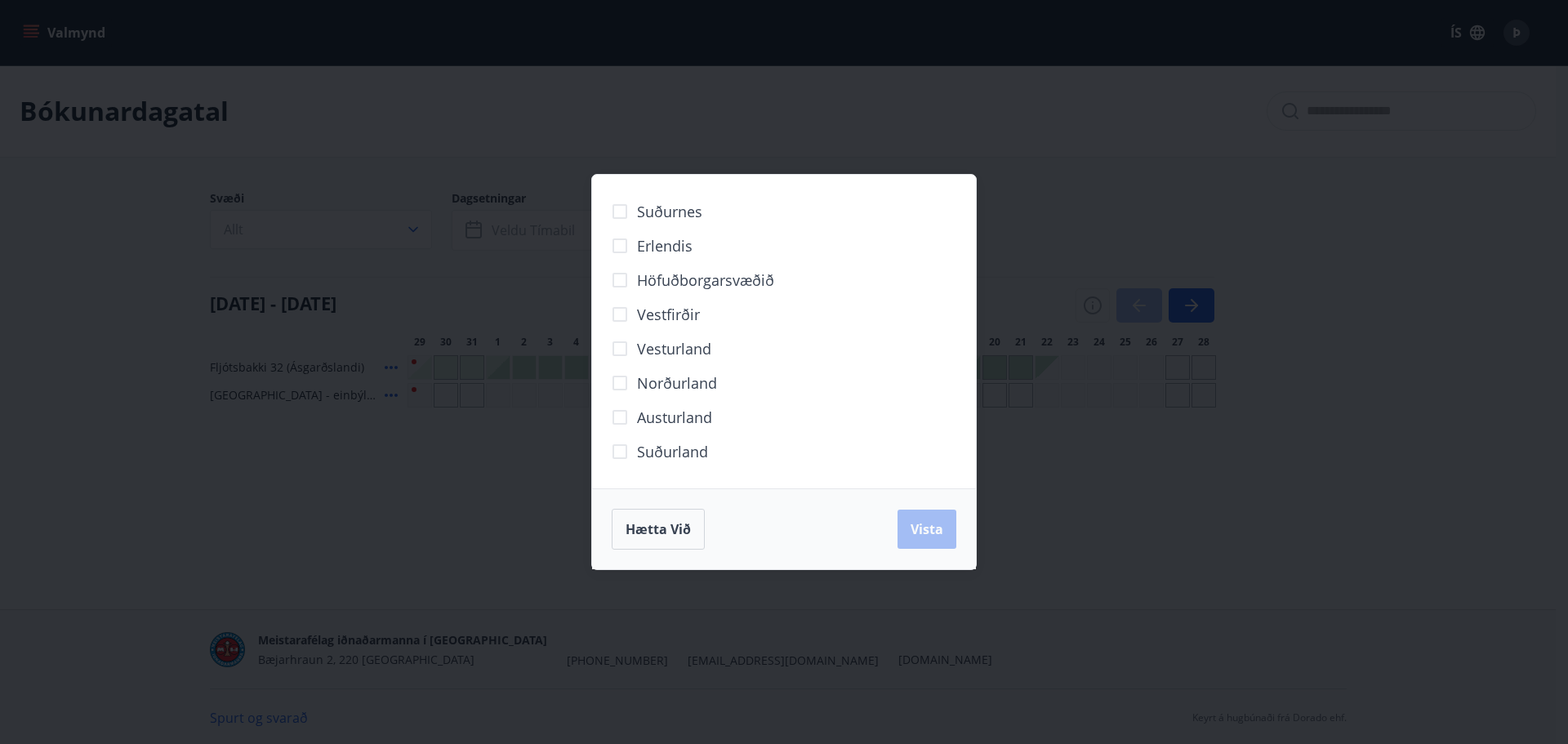
click at [1109, 139] on div "Suðurnes Erlendis Höfuðborgarsvæðið [GEOGRAPHIC_DATA] [GEOGRAPHIC_DATA] [GEOGRA…" at bounding box center [784, 372] width 1568 height 744
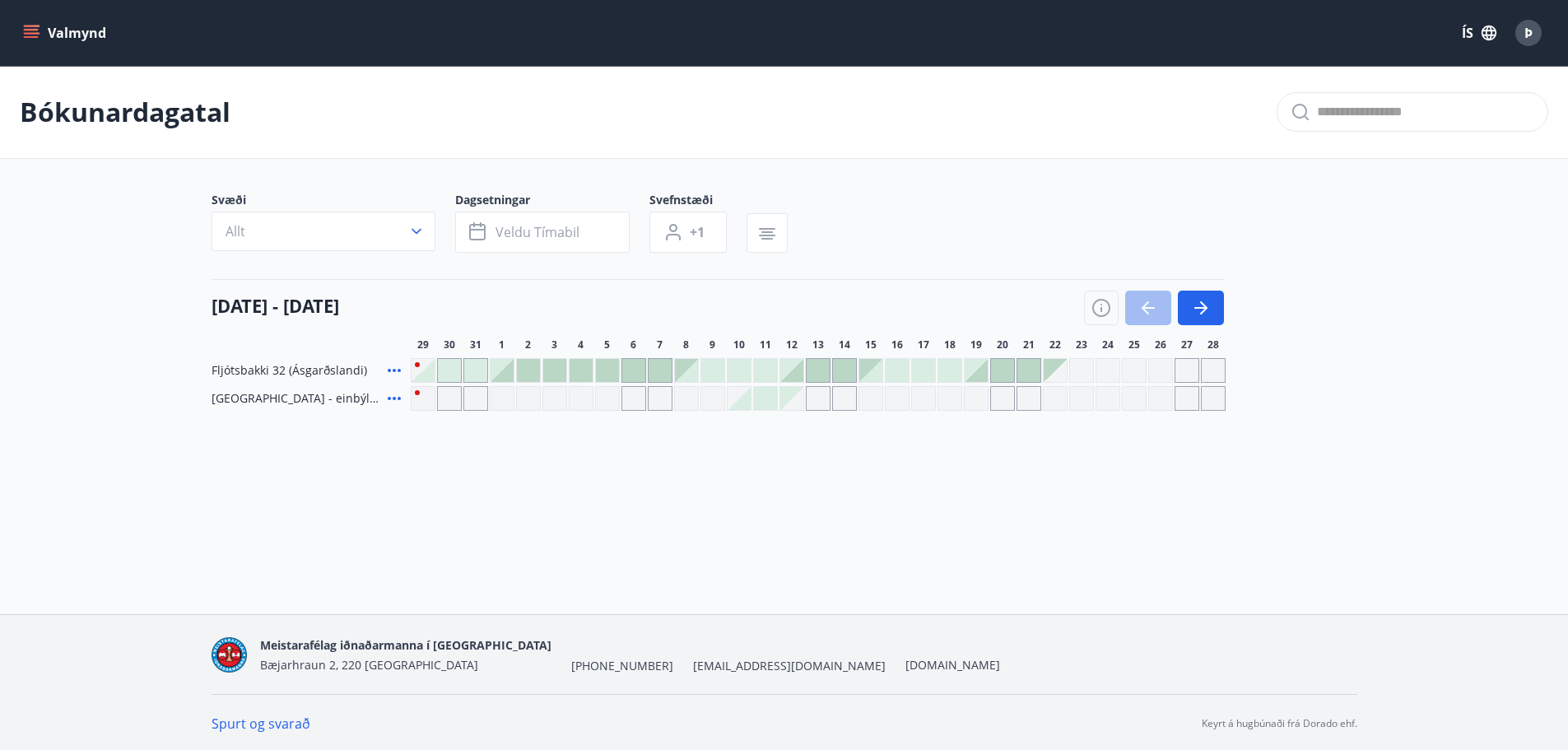
click at [33, 38] on icon "menu" at bounding box center [32, 37] width 15 height 2
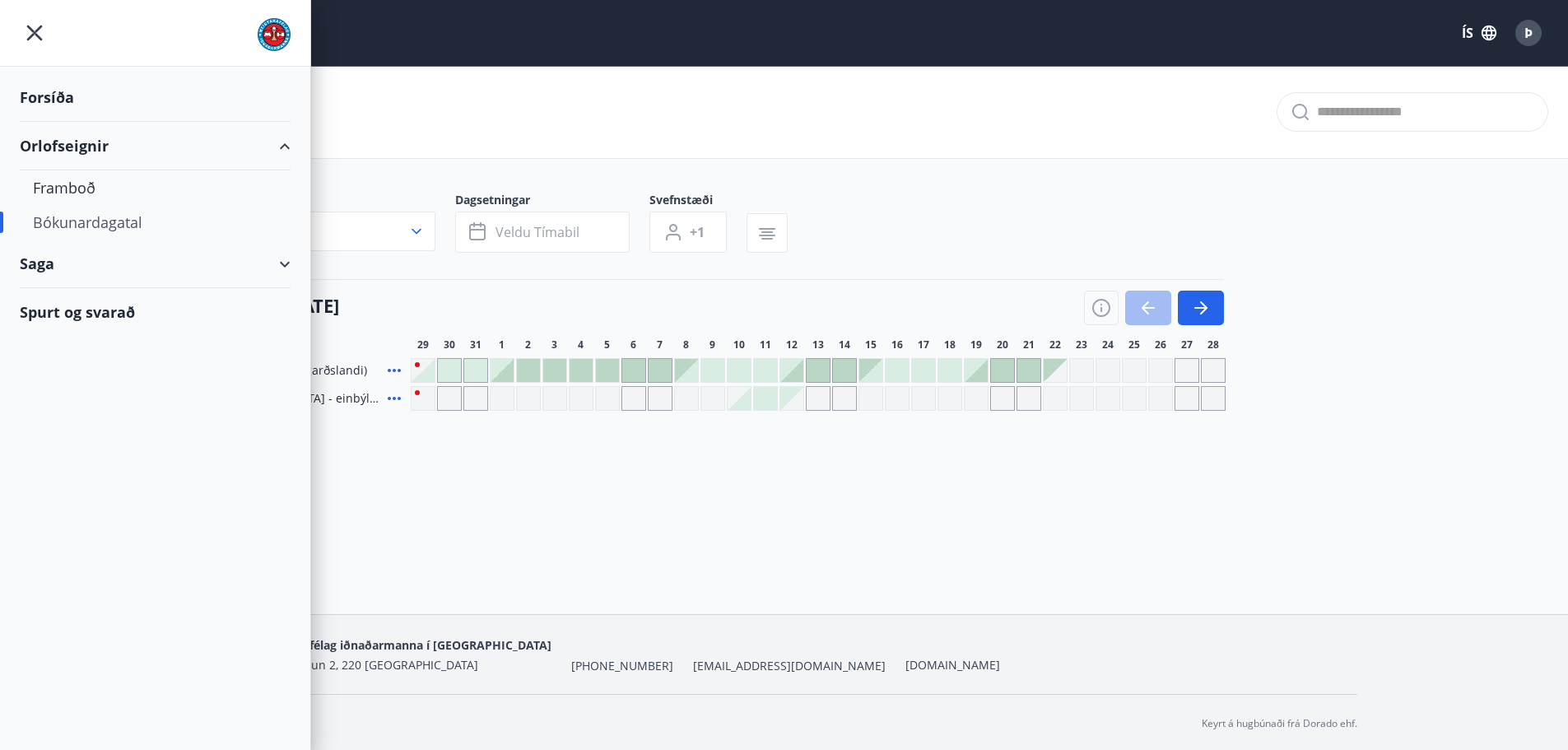
click at [53, 99] on div "Forsíða" at bounding box center [155, 98] width 271 height 49
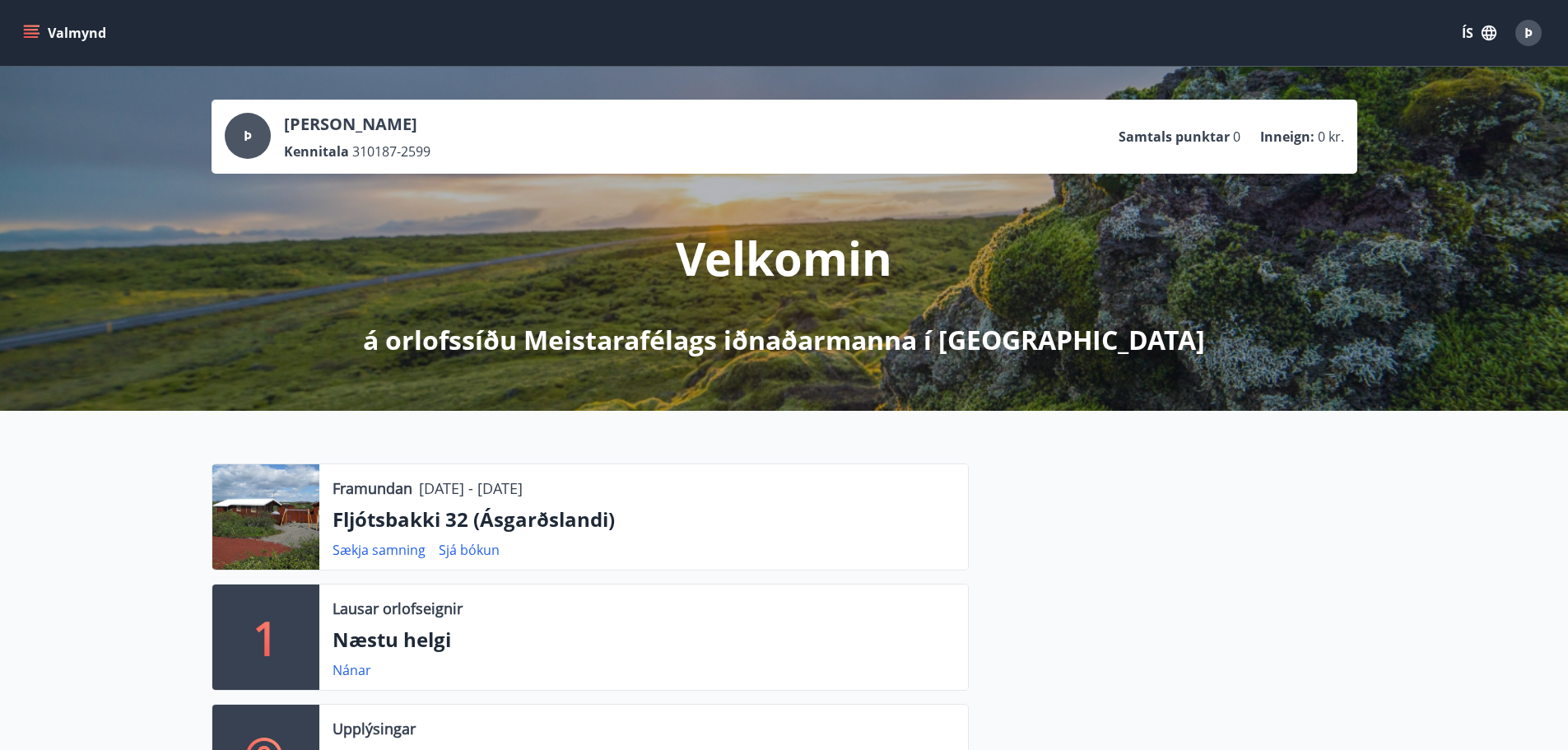
click at [28, 33] on icon "menu" at bounding box center [33, 33] width 18 height 2
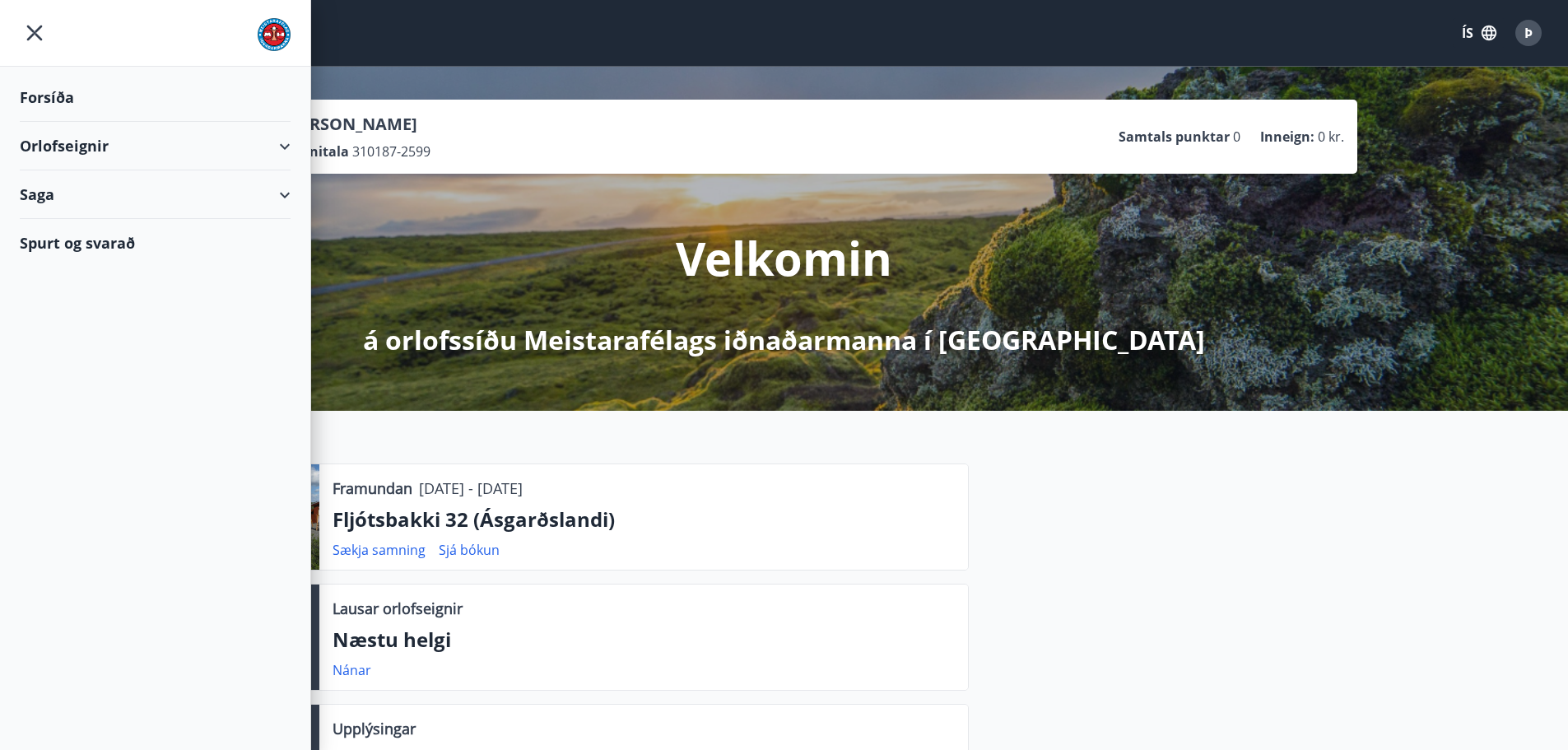
click at [287, 145] on div "Orlofseignir" at bounding box center [155, 146] width 271 height 49
click at [80, 189] on div "Framboð" at bounding box center [155, 188] width 245 height 35
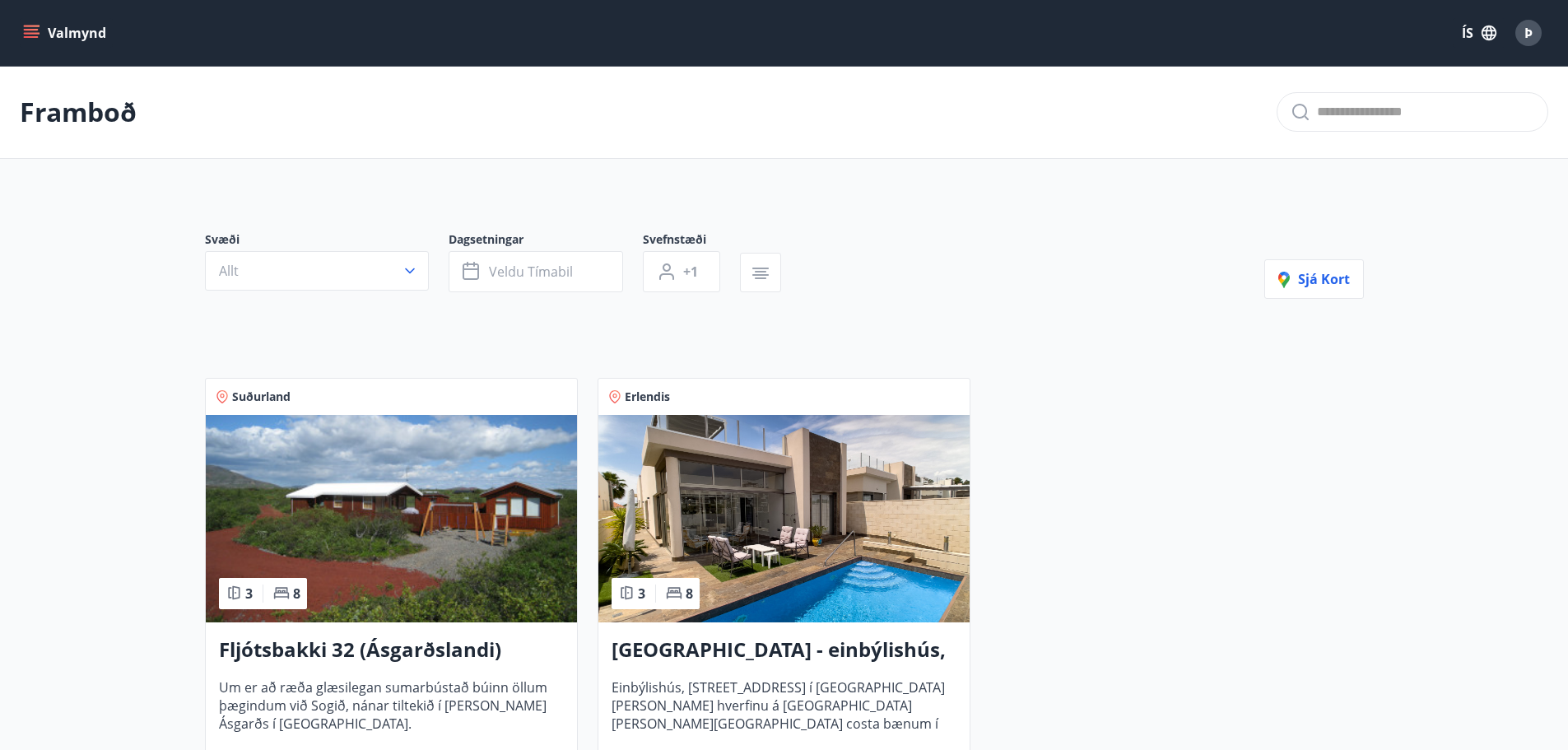
click at [489, 512] on img at bounding box center [392, 519] width 371 height 207
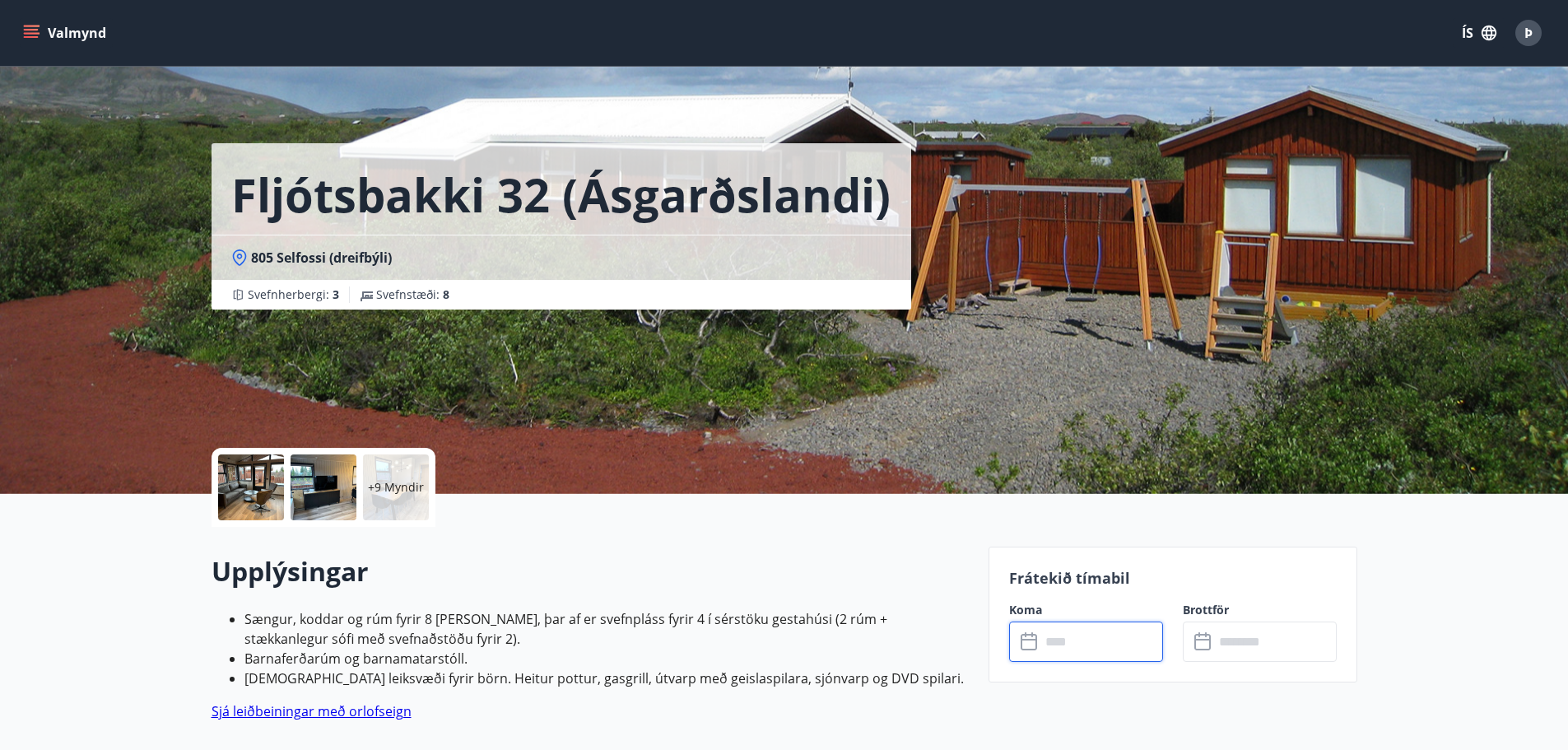
click at [1070, 642] on input "text" at bounding box center [1101, 641] width 122 height 40
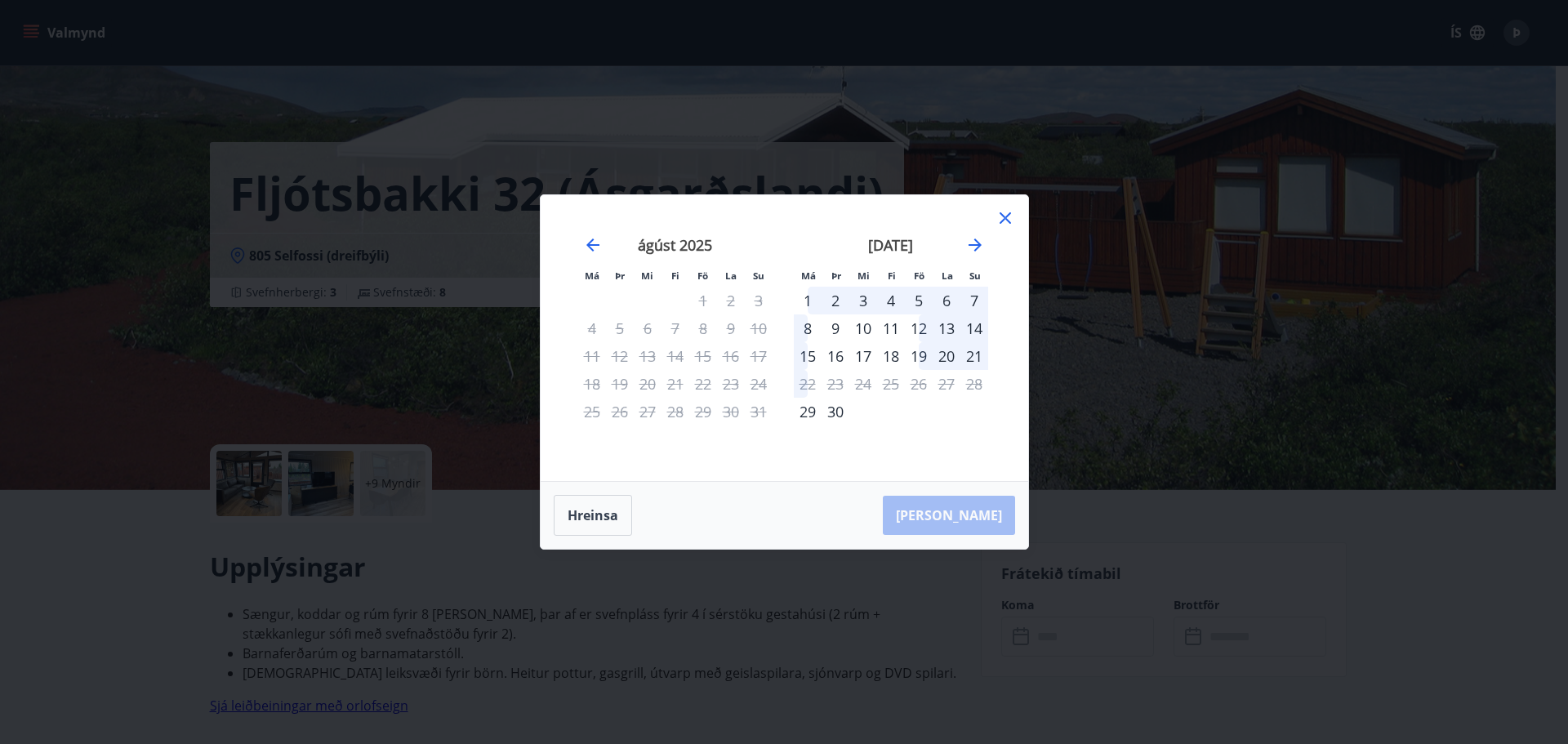
click at [1002, 218] on icon at bounding box center [1004, 217] width 19 height 19
